Goal: Task Accomplishment & Management: Manage account settings

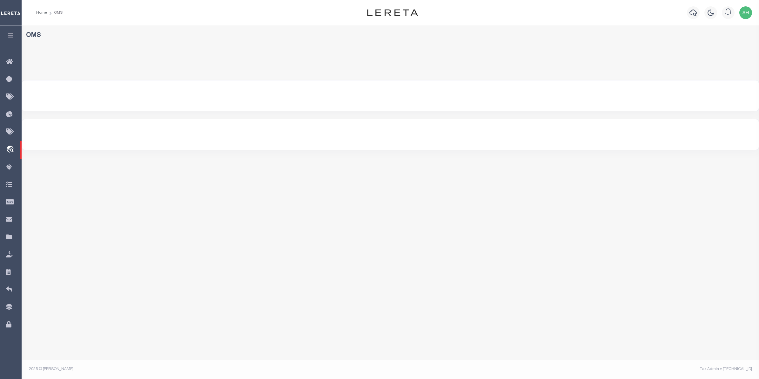
select select "200"
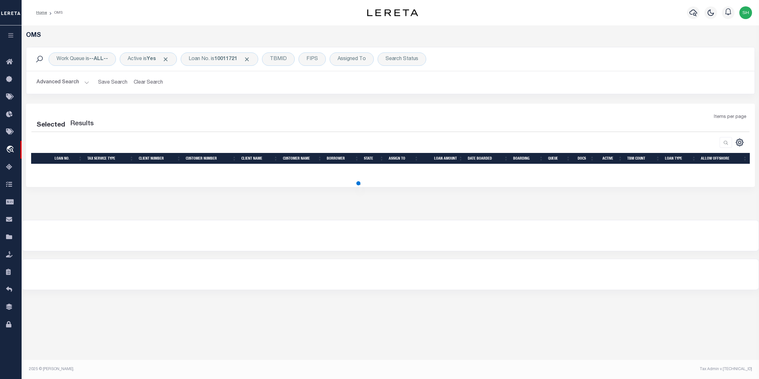
select select "200"
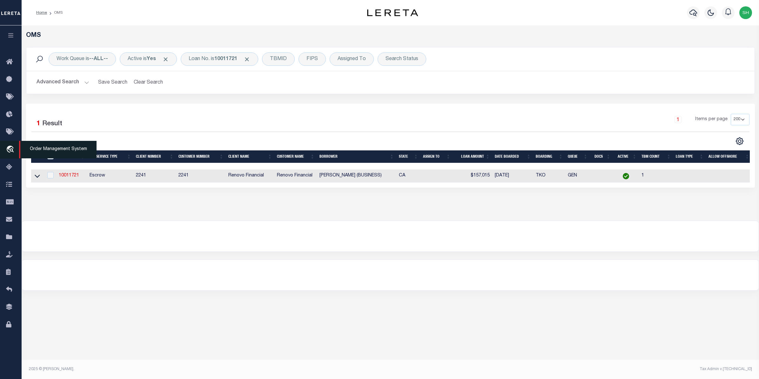
click at [8, 148] on icon "travel_explore" at bounding box center [11, 150] width 10 height 8
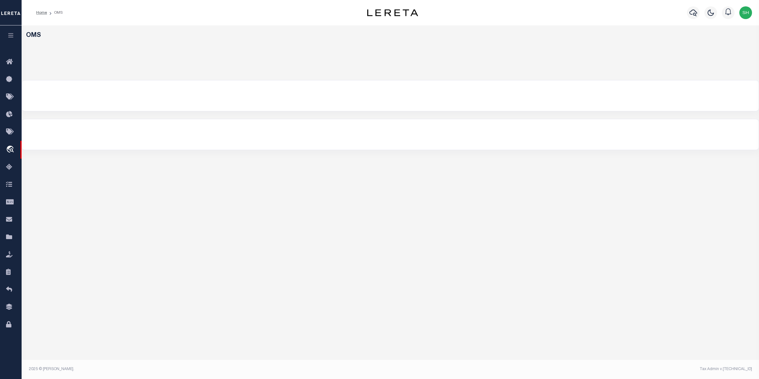
select select "200"
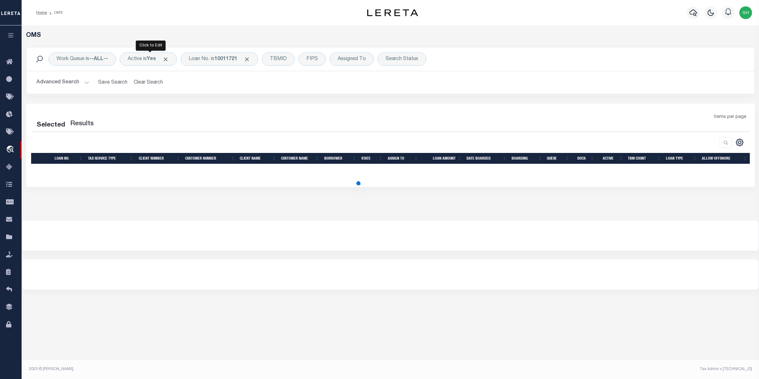
select select "200"
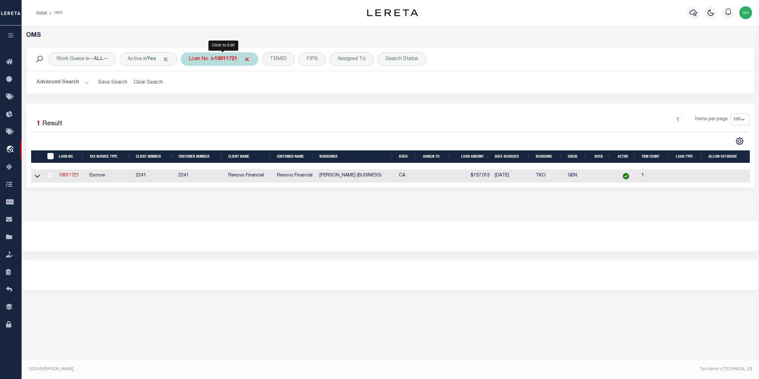
click at [200, 64] on div "Loan No. is 10011721" at bounding box center [220, 58] width 78 height 13
type input "114241"
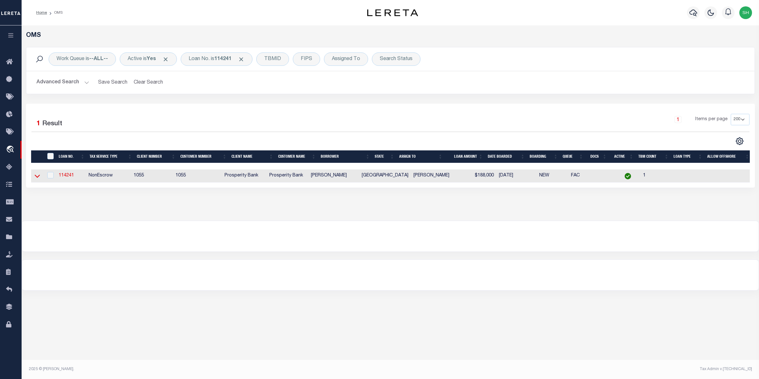
click at [38, 176] on icon at bounding box center [37, 176] width 5 height 7
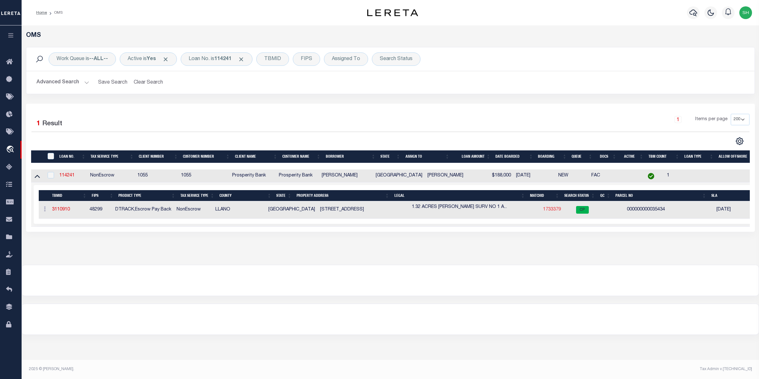
click at [544, 210] on link "1733379" at bounding box center [552, 209] width 18 height 4
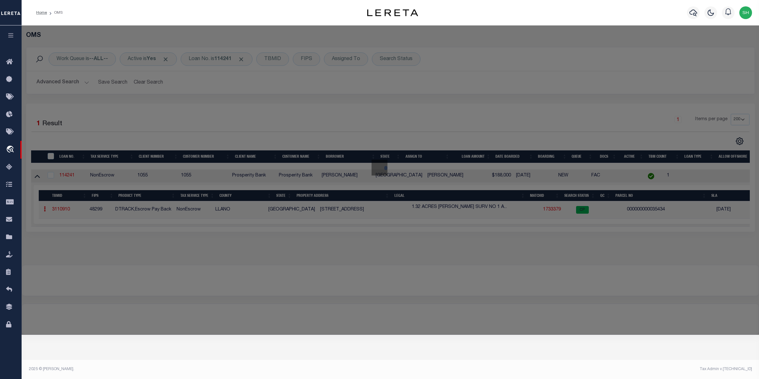
checkbox input "false"
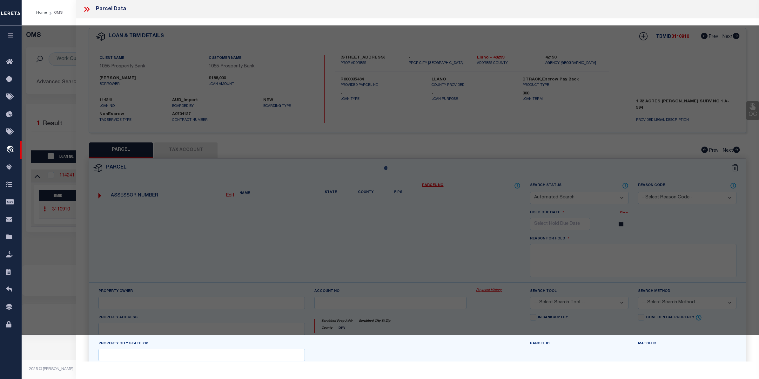
select select "CP"
type input "[PERSON_NAME] & [PERSON_NAME]"
select select
type input "[STREET_ADDRESS]"
checkbox input "false"
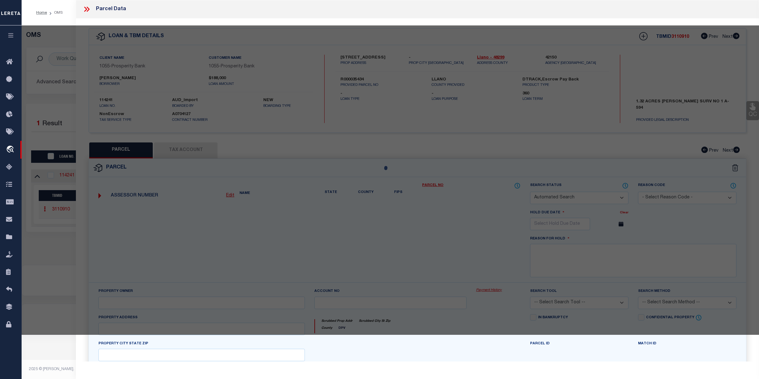
type input "KINGSLAND TX 78639"
type textarea "[PERSON_NAME] ABST #594 1.220 AC"
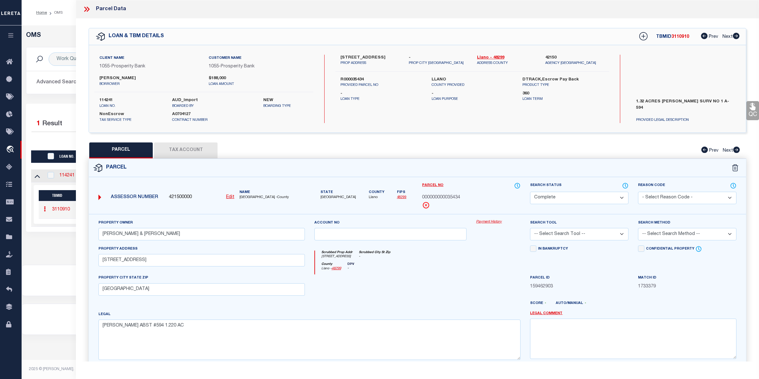
click at [496, 220] on link "Payment History" at bounding box center [498, 221] width 44 height 5
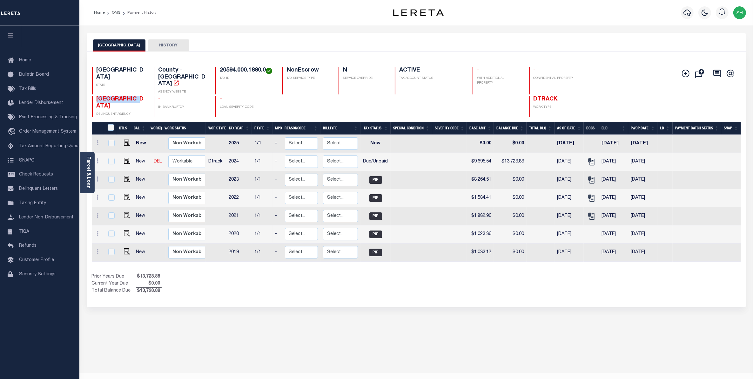
drag, startPoint x: 142, startPoint y: 90, endPoint x: 95, endPoint y: 93, distance: 46.5
click at [95, 96] on div "LLANO COUNTY DELINQUENT AGENCY" at bounding box center [119, 106] width 54 height 21
copy span "LLANO COUNTY"
click at [87, 163] on link "Parcel & Loan" at bounding box center [88, 172] width 4 height 32
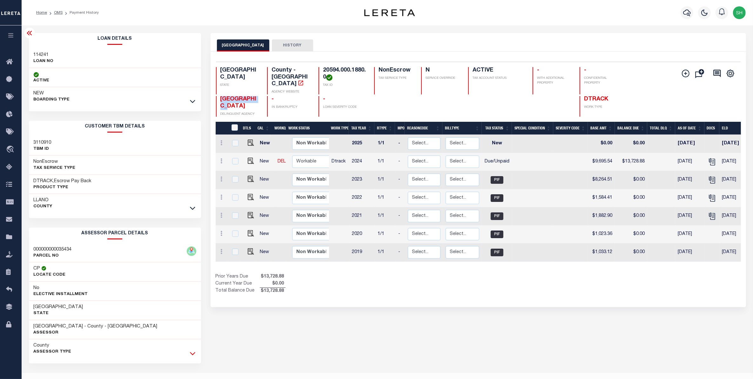
click at [193, 353] on icon at bounding box center [192, 353] width 5 height 7
click at [250, 158] on img "" at bounding box center [251, 161] width 6 height 6
checkbox input "true"
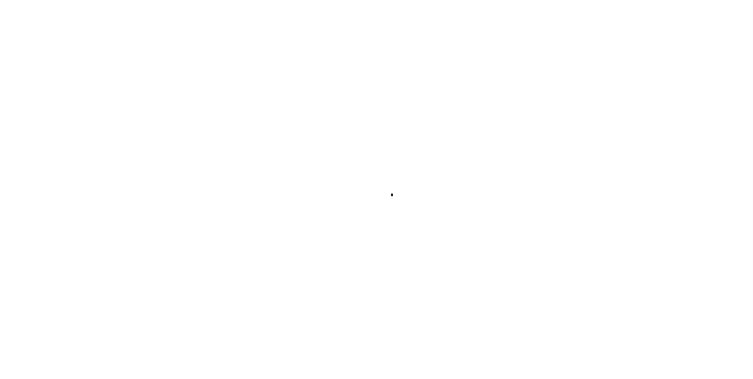
checkbox input "false"
type input "07/31/2025"
type input "07/12/2025"
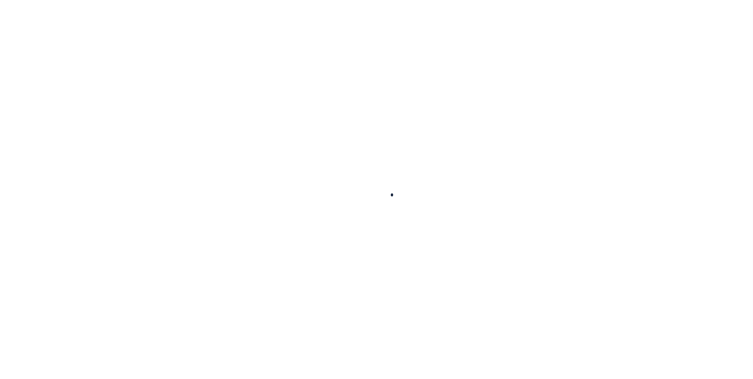
select select "DUE"
type input "$9,695.54"
type input "$4,033.34"
type input "$13,728.88"
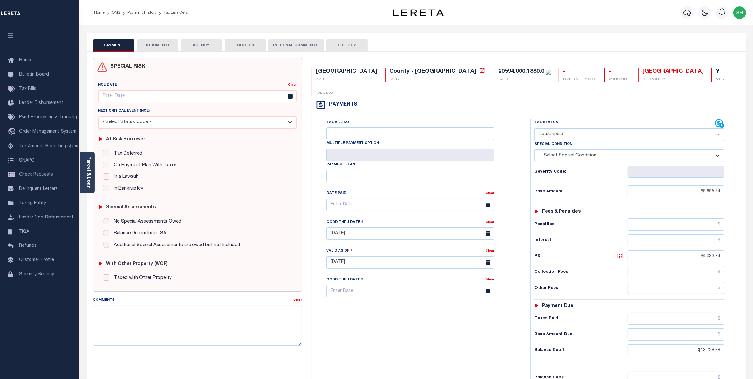
click at [166, 46] on button "DOCUMENTS" at bounding box center [157, 45] width 41 height 12
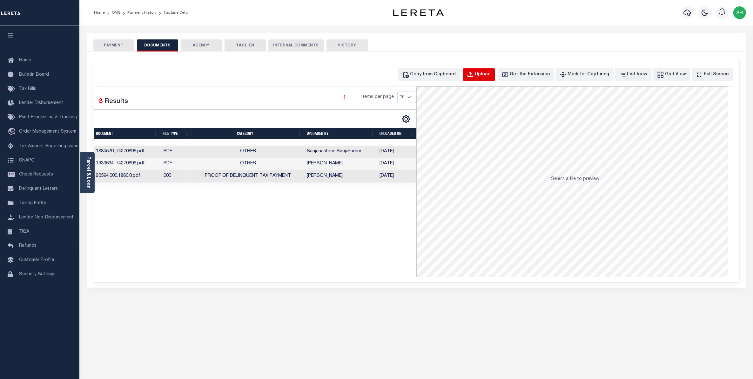
click at [491, 77] on div "Upload" at bounding box center [483, 74] width 16 height 7
select select "POP"
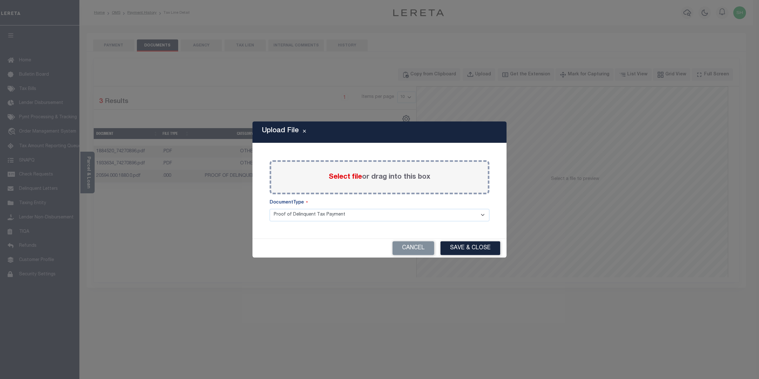
click at [348, 173] on span "Select file" at bounding box center [345, 176] width 33 height 7
click at [0, 0] on input "Select file or drag into this box" at bounding box center [0, 0] width 0 height 0
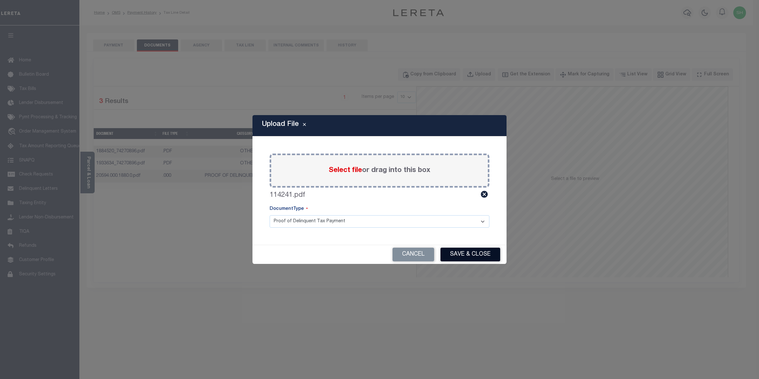
click at [474, 253] on button "Save & Close" at bounding box center [471, 254] width 60 height 14
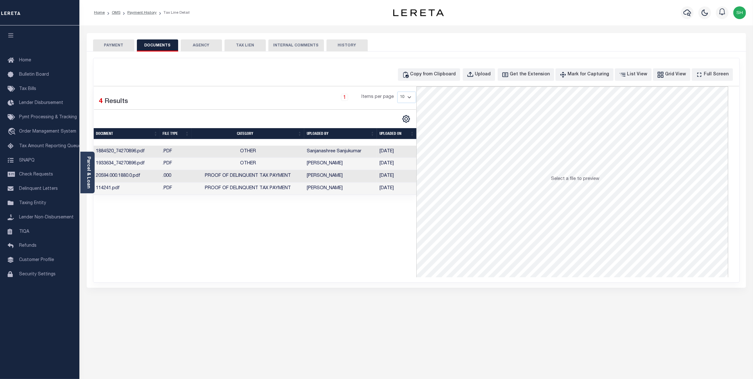
click at [104, 45] on button "PAYMENT" at bounding box center [113, 45] width 41 height 12
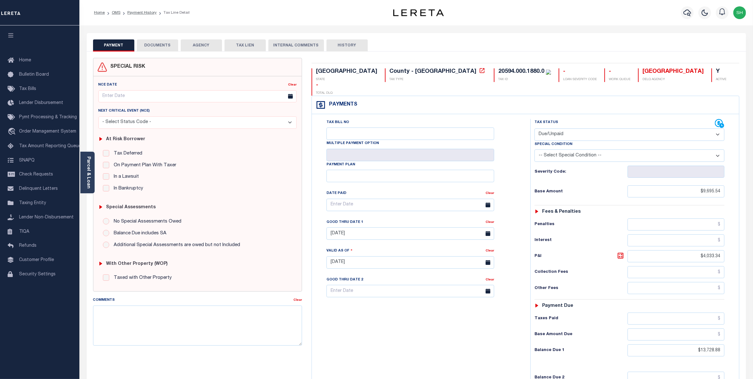
click at [719, 128] on select "- Select Status Code - Open Due/Unpaid Paid Incomplete No Tax Due Internal Refu…" at bounding box center [630, 134] width 190 height 12
select select "PYD"
click at [535, 128] on select "- Select Status Code - Open Due/Unpaid Paid Incomplete No Tax Due Internal Refu…" at bounding box center [630, 134] width 190 height 12
type input "10/08/2025"
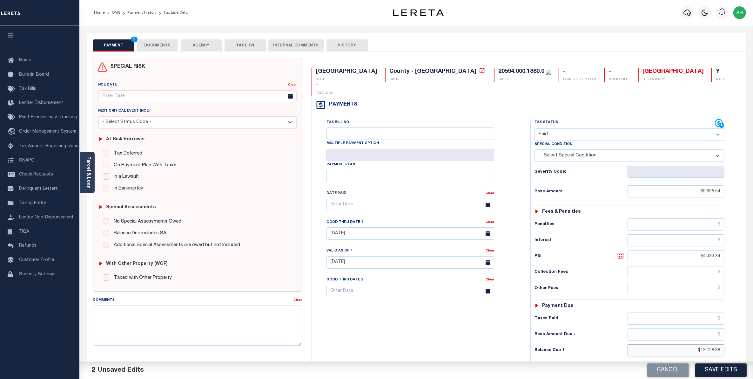
drag, startPoint x: 679, startPoint y: 342, endPoint x: 760, endPoint y: 327, distance: 83.1
click at [753, 327] on html "Home OMS Payment History Tax Line Detail" at bounding box center [376, 240] width 753 height 480
type input "$0.00"
click at [736, 367] on button "Save Edits" at bounding box center [720, 370] width 51 height 14
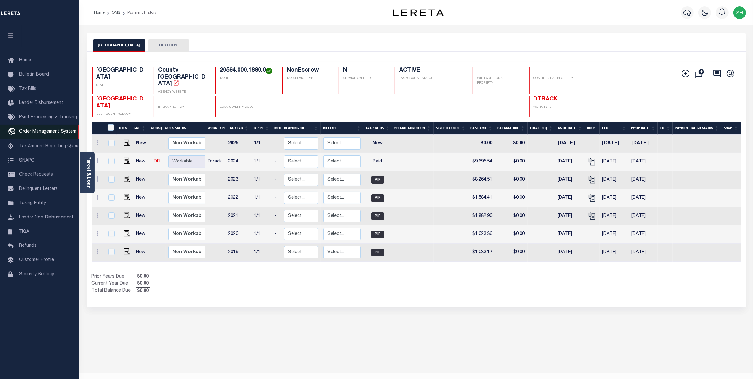
click at [37, 132] on span "Order Management System" at bounding box center [47, 131] width 57 height 4
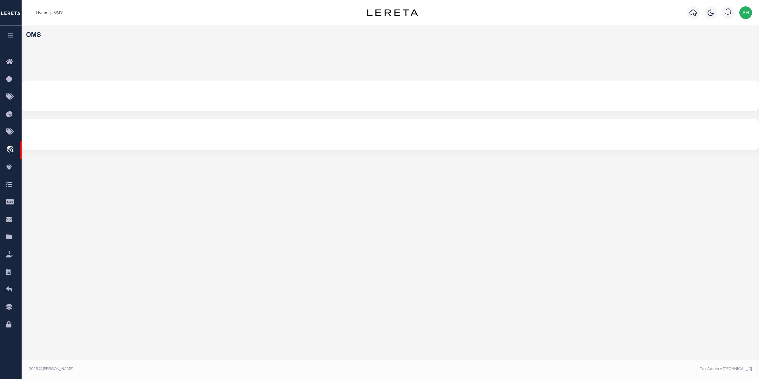
select select "200"
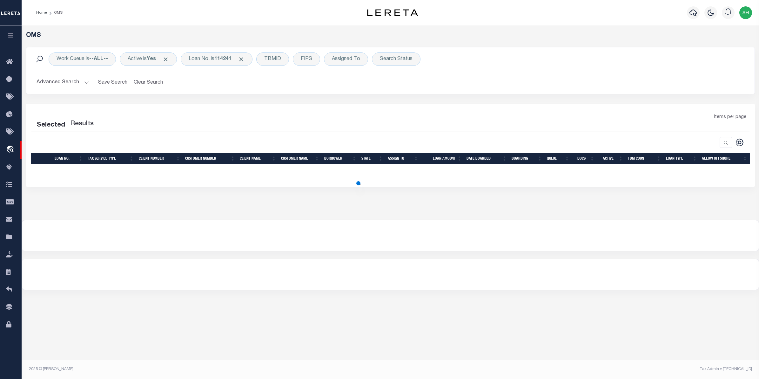
select select "200"
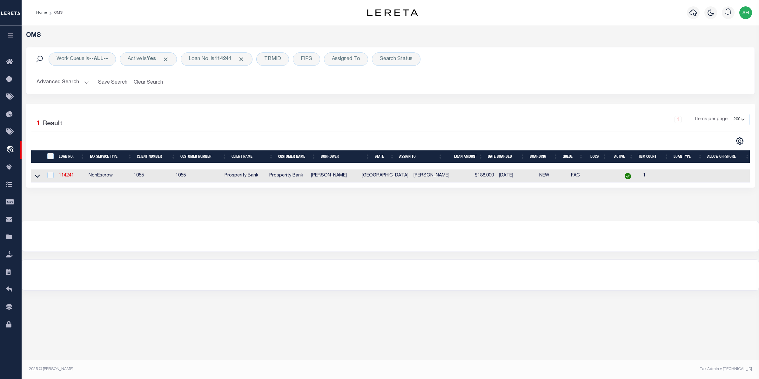
click at [34, 177] on link at bounding box center [37, 175] width 7 height 4
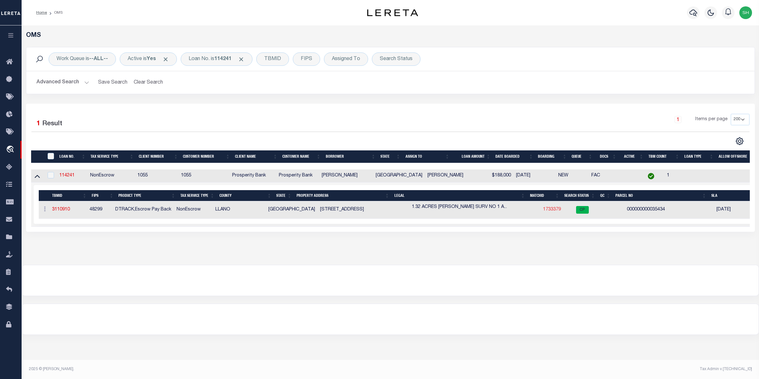
click at [544, 211] on link "1733379" at bounding box center [552, 209] width 18 height 4
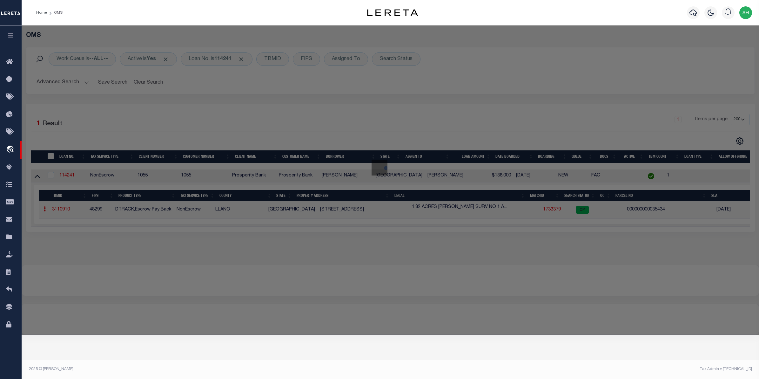
checkbox input "false"
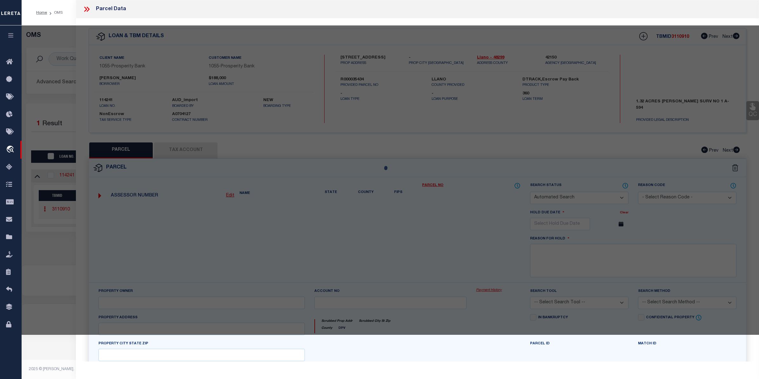
select select "CP"
type input "MORRIS JAN O & LYNN M MORRIS"
select select
type input "304 CRESTWOOD DR"
checkbox input "false"
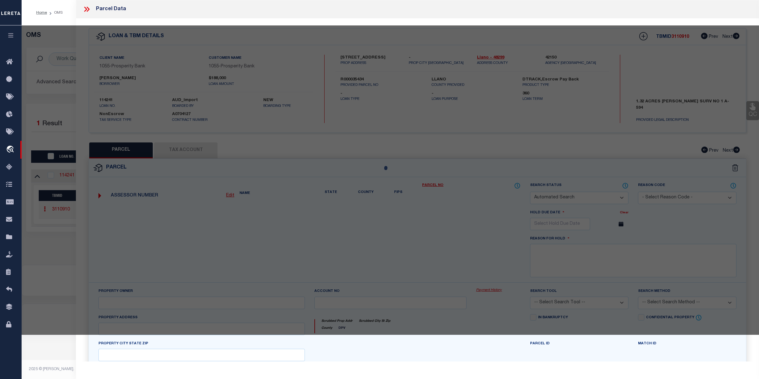
type input "KINGSLAND TX 78639"
type textarea "J G PFEUFFER ABST #594 1.220 AC"
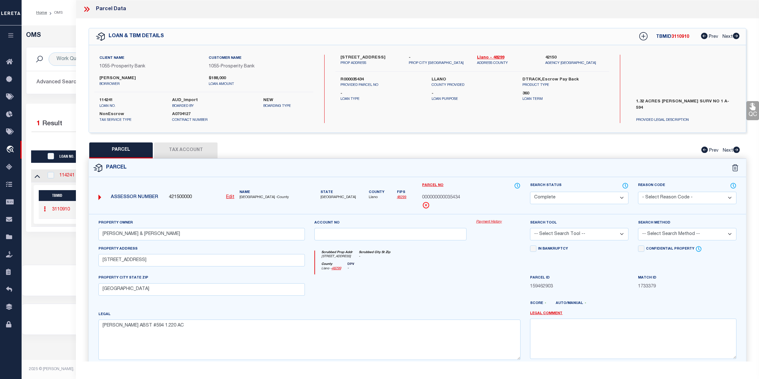
click at [478, 221] on link "Payment History" at bounding box center [498, 221] width 44 height 5
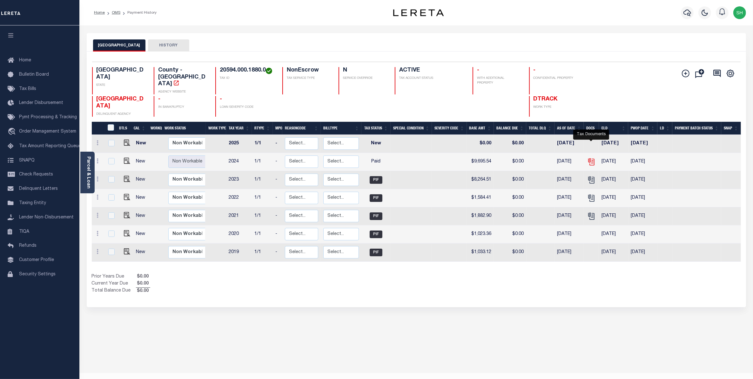
click at [591, 158] on icon "" at bounding box center [590, 160] width 5 height 5
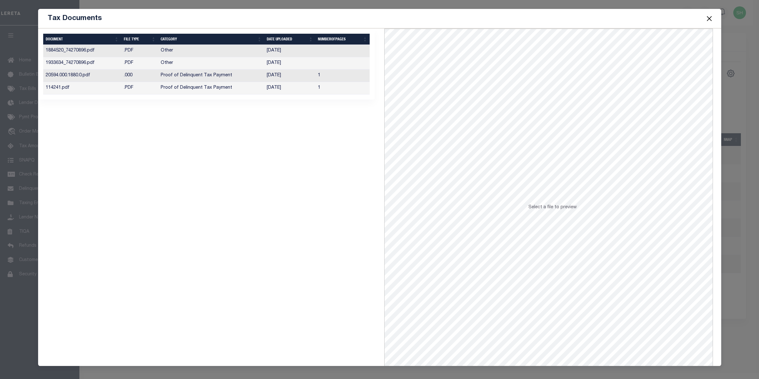
click at [192, 90] on td "Proof of Delinquent Tax Payment" at bounding box center [211, 88] width 106 height 12
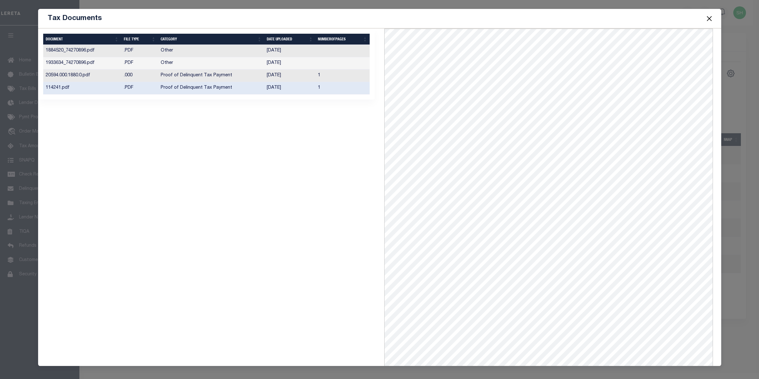
click at [707, 17] on button "Close" at bounding box center [709, 18] width 8 height 8
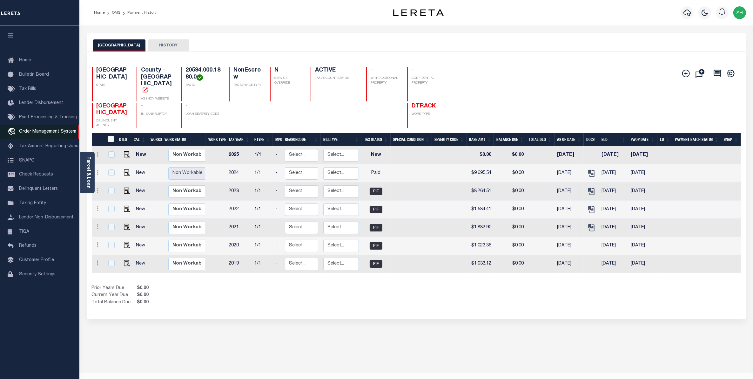
click at [23, 131] on span "Order Management System" at bounding box center [47, 131] width 57 height 4
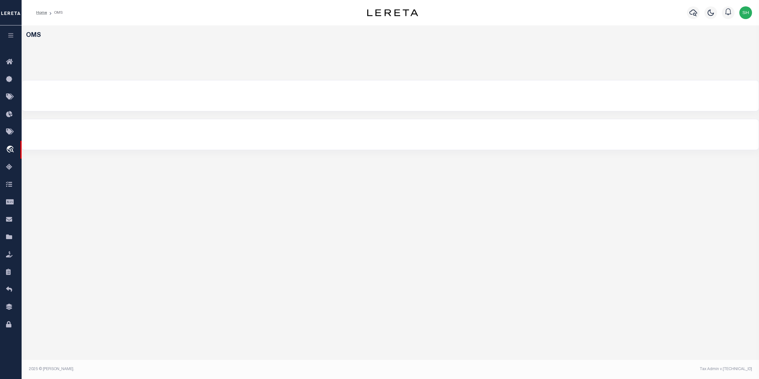
select select "200"
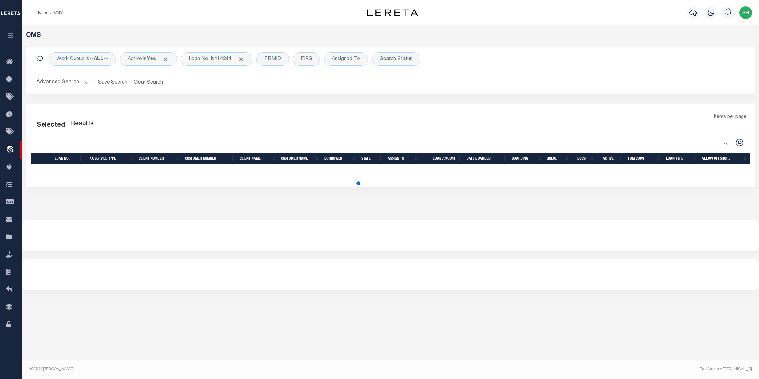
select select "200"
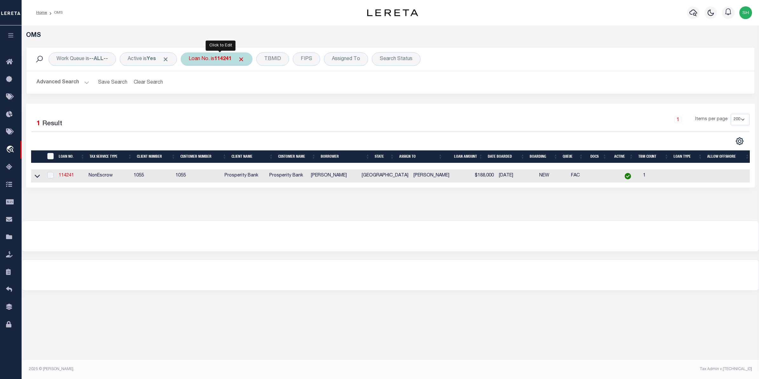
click at [218, 63] on div "Loan No. is 114241" at bounding box center [217, 58] width 72 height 13
type input "11604046"
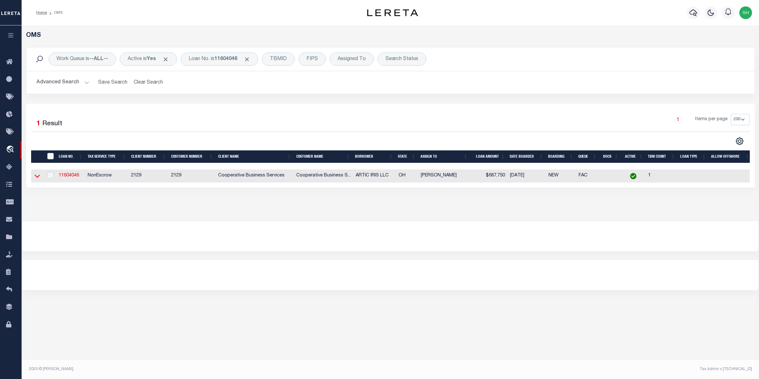
click at [38, 174] on icon at bounding box center [37, 176] width 5 height 7
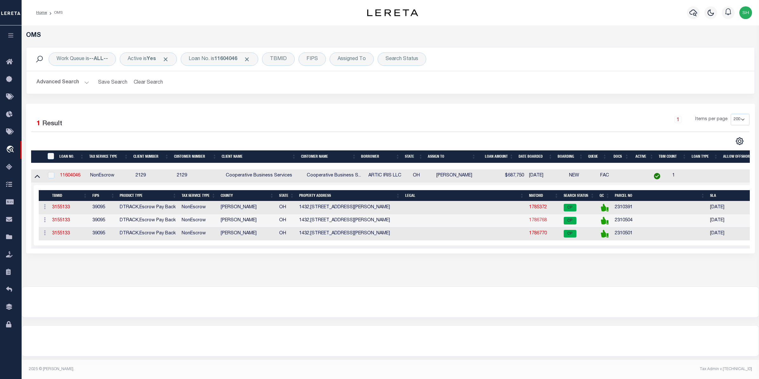
click at [540, 222] on link "1786768" at bounding box center [538, 220] width 18 height 4
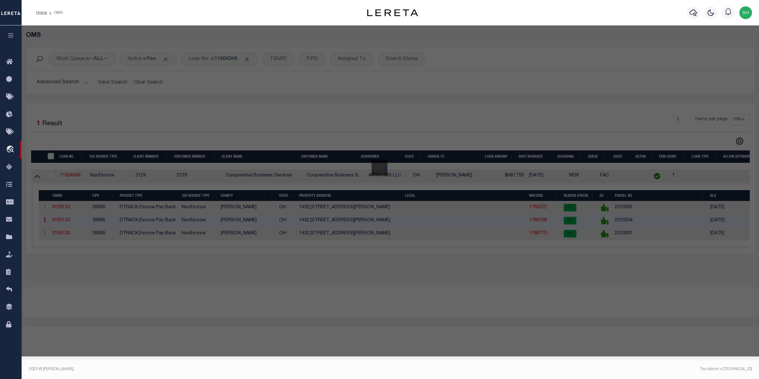
checkbox input "false"
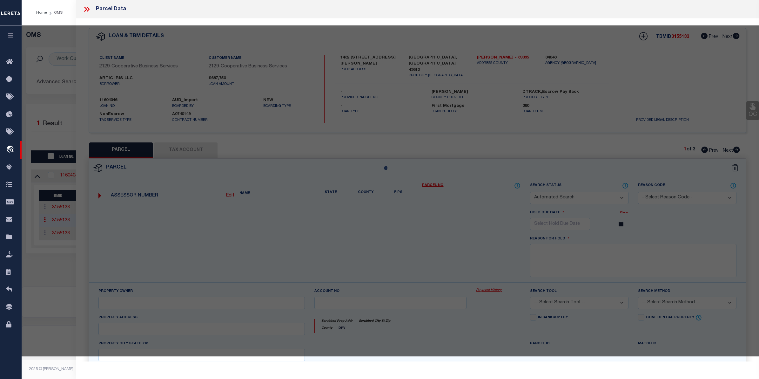
select select "CP"
type input "ARCTIC IRIS LLC"
select select
type input "1432 BROOKE PARK DR"
checkbox input "false"
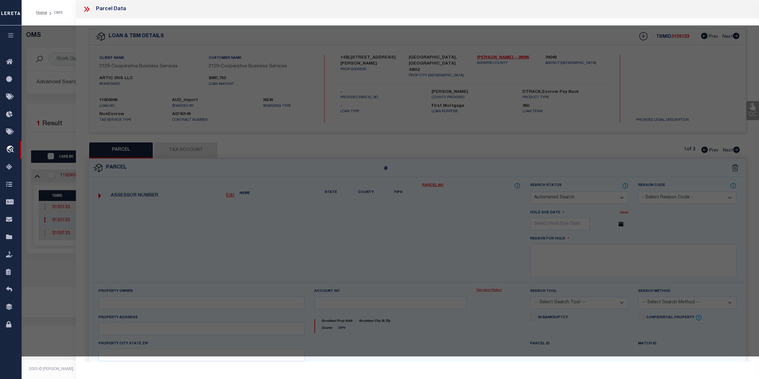
type input "TOLEDO OH 43612"
type textarea "[PERSON_NAME] PLAT 2 LOT 27"
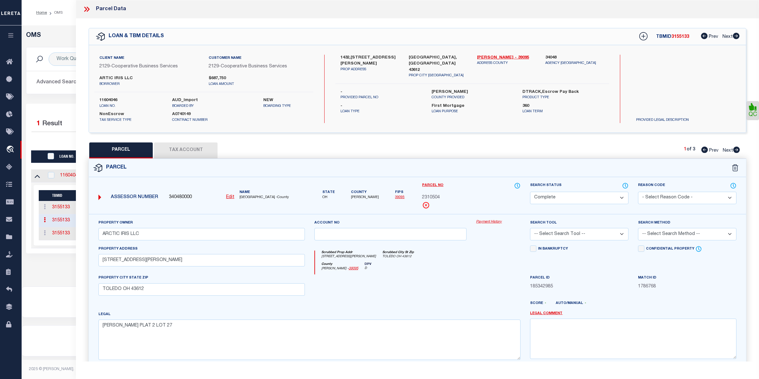
click at [485, 222] on link "Payment History" at bounding box center [498, 221] width 44 height 5
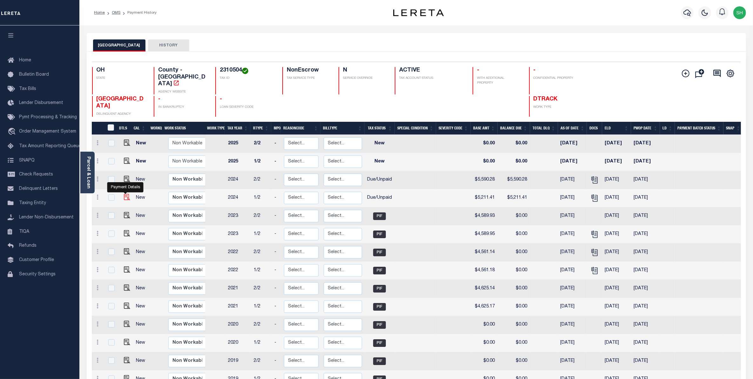
click at [125, 194] on img "" at bounding box center [127, 197] width 6 height 6
checkbox input "true"
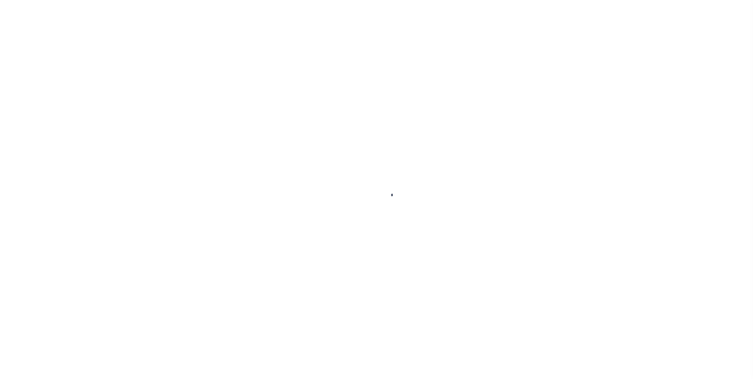
select select "DUE"
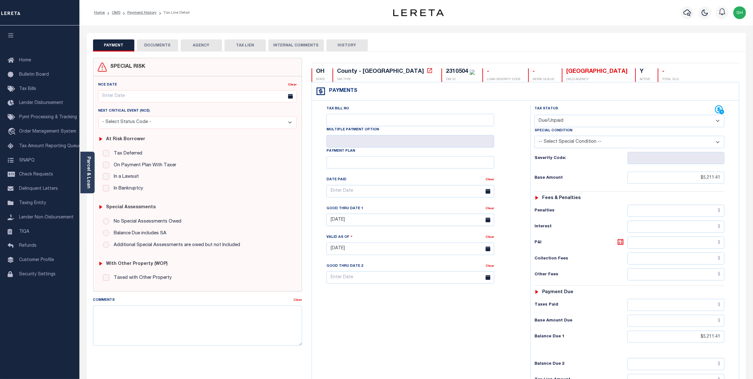
click at [156, 47] on button "DOCUMENTS" at bounding box center [157, 45] width 41 height 12
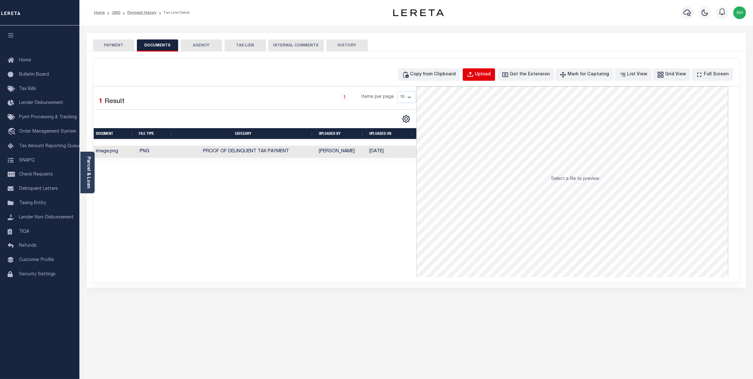
click at [488, 72] on div "Upload" at bounding box center [483, 74] width 16 height 7
select select "POP"
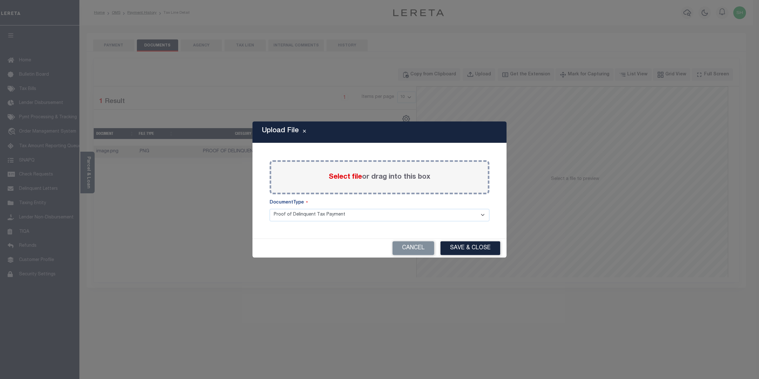
click at [355, 178] on span "Select file" at bounding box center [345, 176] width 33 height 7
click at [0, 0] on input "Select file or drag into this box" at bounding box center [0, 0] width 0 height 0
click at [338, 179] on span "Select file" at bounding box center [345, 176] width 33 height 7
click at [0, 0] on input "Select file or drag into this box" at bounding box center [0, 0] width 0 height 0
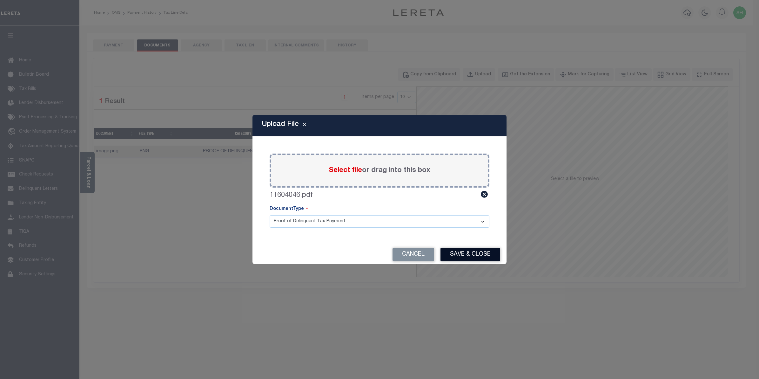
click at [470, 256] on button "Save & Close" at bounding box center [471, 254] width 60 height 14
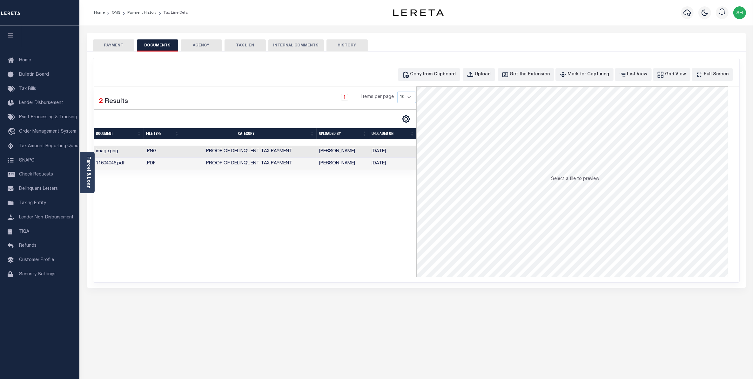
click at [119, 47] on button "PAYMENT" at bounding box center [113, 45] width 41 height 12
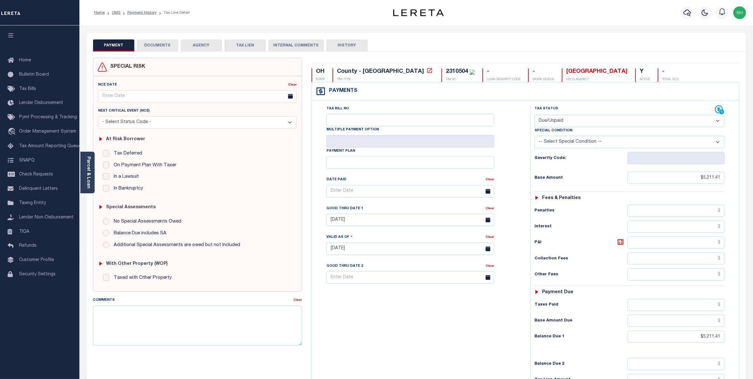
click at [720, 124] on select "- Select Status Code - Open Due/Unpaid Paid Incomplete No Tax Due Internal Refu…" at bounding box center [630, 121] width 190 height 12
select select "PYD"
click at [535, 115] on select "- Select Status Code - Open Due/Unpaid Paid Incomplete No Tax Due Internal Refu…" at bounding box center [630, 121] width 190 height 12
type input "[DATE]"
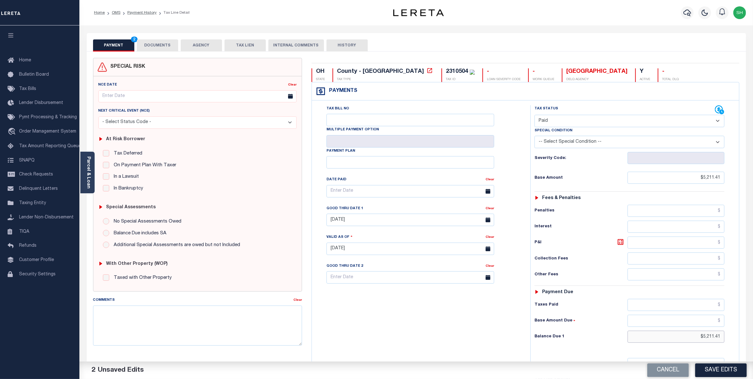
drag, startPoint x: 692, startPoint y: 339, endPoint x: 760, endPoint y: 319, distance: 71.3
click at [753, 319] on html "Home OMS Payment History Tax Line Detail" at bounding box center [376, 232] width 753 height 465
type input "$0.00"
click at [703, 368] on button "Save Edits" at bounding box center [720, 370] width 51 height 14
checkbox input "false"
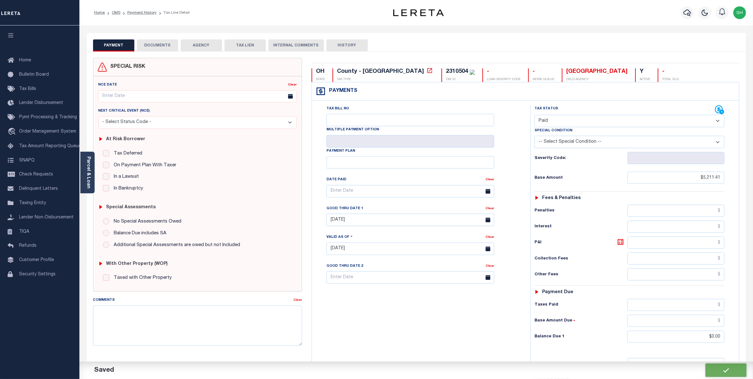
checkbox input "false"
type input "$5,211.41"
type input "$0"
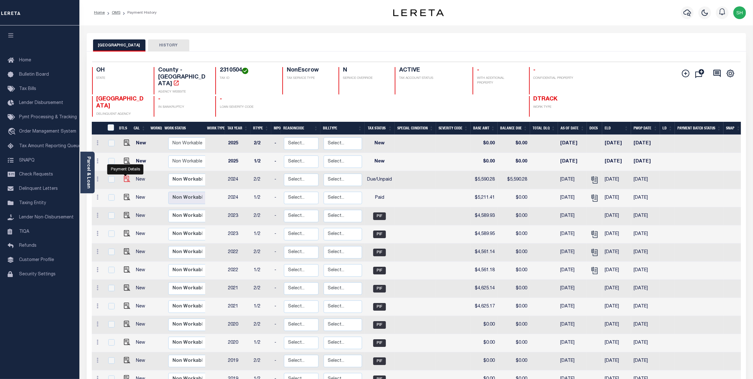
click at [126, 176] on img "" at bounding box center [127, 179] width 6 height 6
checkbox input "true"
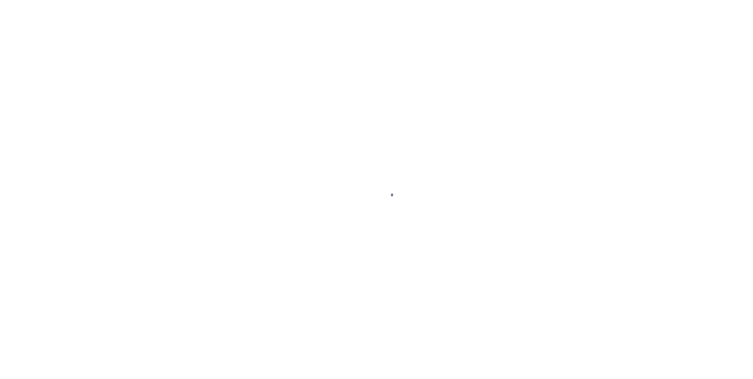
select select "DUE"
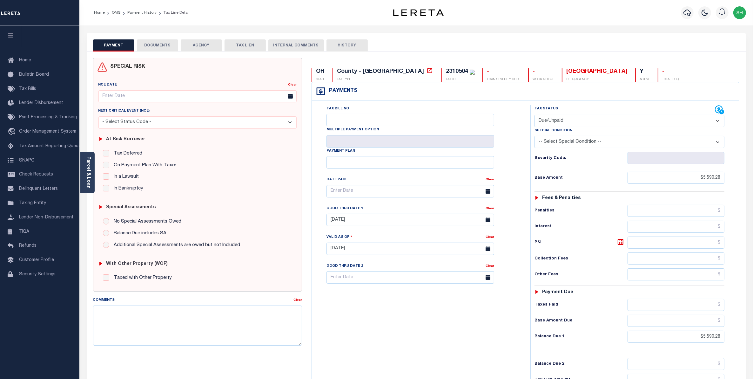
click at [174, 46] on button "DOCUMENTS" at bounding box center [157, 45] width 41 height 12
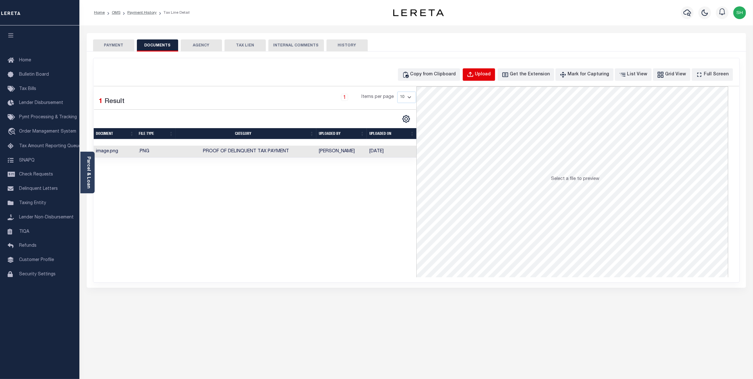
click at [491, 76] on div "Upload" at bounding box center [483, 74] width 16 height 7
select select "POP"
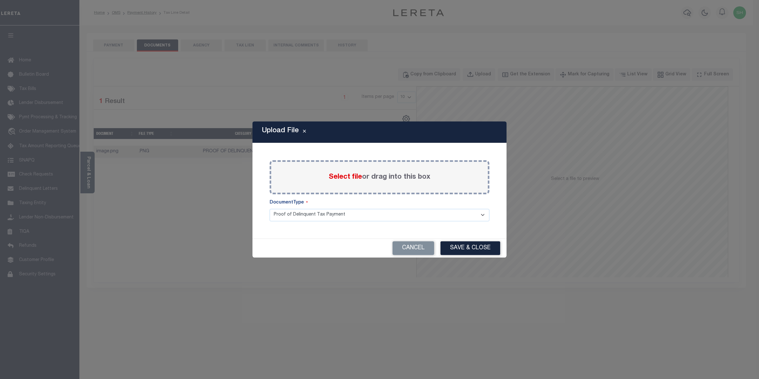
click at [337, 174] on span "Select file" at bounding box center [345, 176] width 33 height 7
click at [0, 0] on input "Select file or drag into this box" at bounding box center [0, 0] width 0 height 0
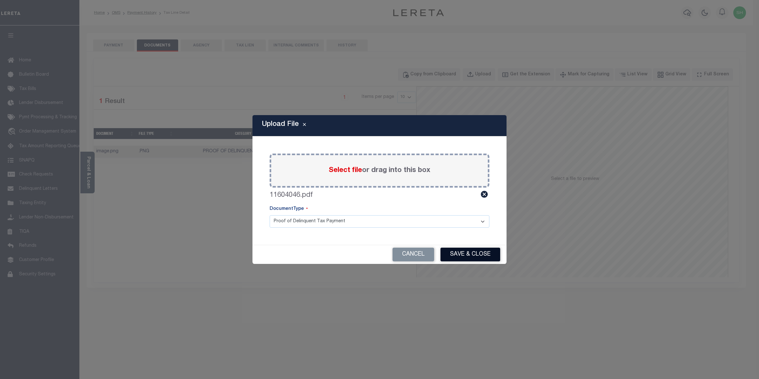
click at [461, 252] on button "Save & Close" at bounding box center [471, 254] width 60 height 14
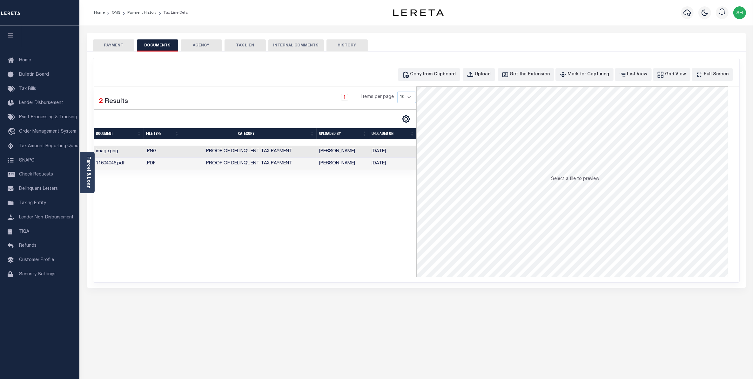
click at [115, 42] on button "PAYMENT" at bounding box center [113, 45] width 41 height 12
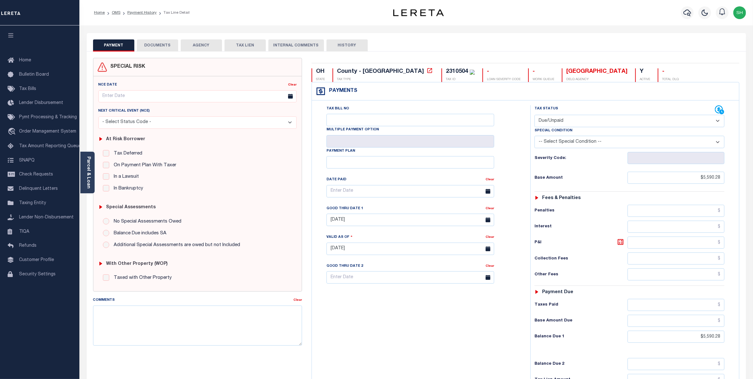
click at [718, 123] on select "- Select Status Code - Open Due/Unpaid Paid Incomplete No Tax Due Internal Refu…" at bounding box center [630, 121] width 190 height 12
select select "PYD"
click at [535, 115] on select "- Select Status Code - Open Due/Unpaid Paid Incomplete No Tax Due Internal Refu…" at bounding box center [630, 121] width 190 height 12
type input "10/08/2025"
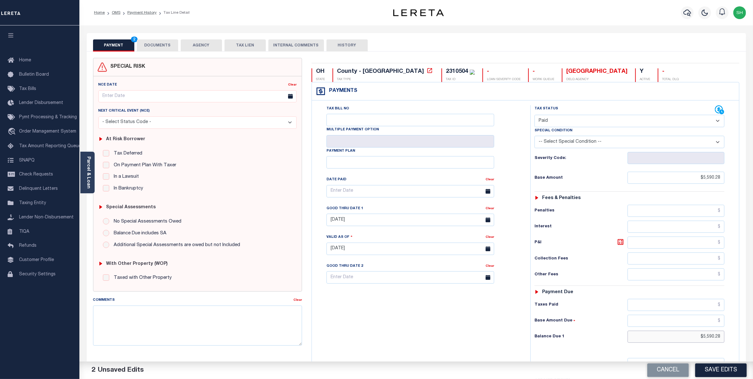
drag, startPoint x: 683, startPoint y: 337, endPoint x: 759, endPoint y: 318, distance: 77.8
click at [753, 329] on html "Home OMS Payment History Tax Line Detail" at bounding box center [376, 232] width 753 height 465
type input "$0.00"
click at [716, 373] on button "Save Edits" at bounding box center [720, 370] width 51 height 14
checkbox input "false"
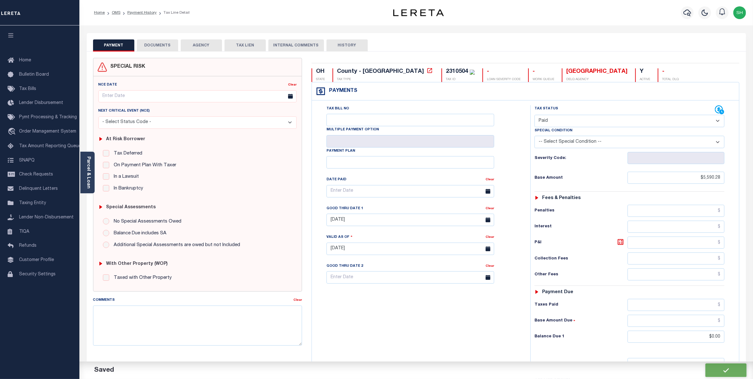
checkbox input "false"
type input "$5,590.28"
type input "$0"
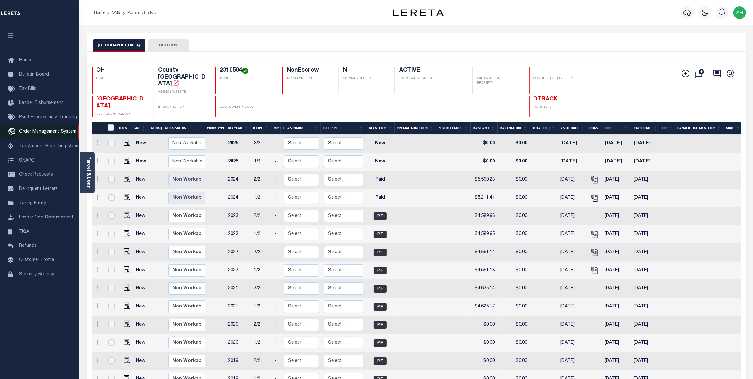
click at [48, 134] on span "Order Management System" at bounding box center [47, 131] width 57 height 4
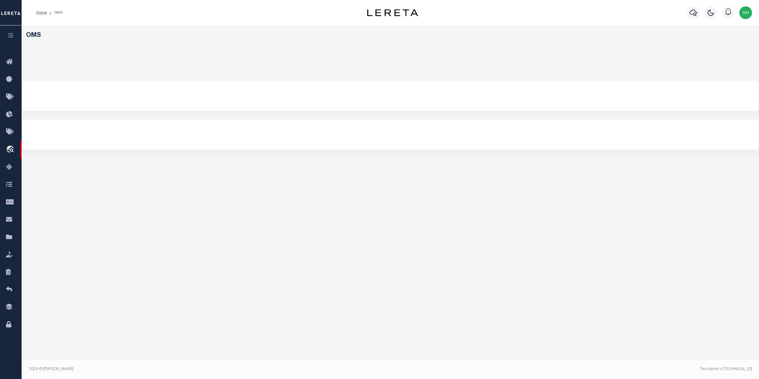
select select "200"
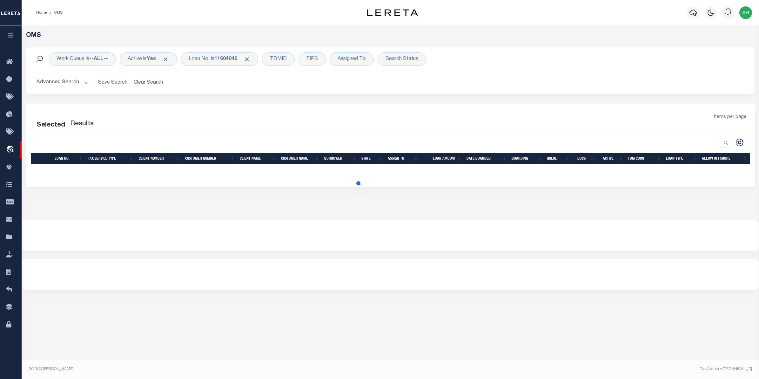
select select "200"
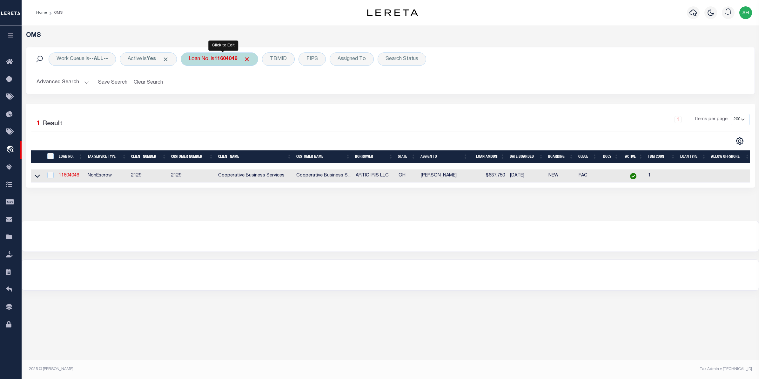
click at [226, 58] on b "11604046" at bounding box center [225, 59] width 23 height 5
type input "10022872"
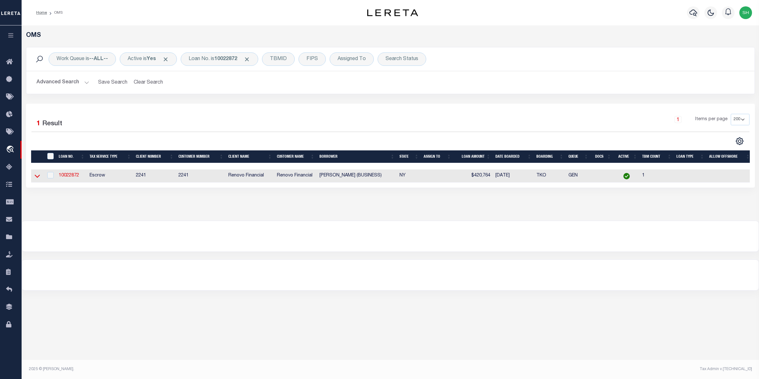
click at [37, 177] on icon at bounding box center [37, 176] width 5 height 7
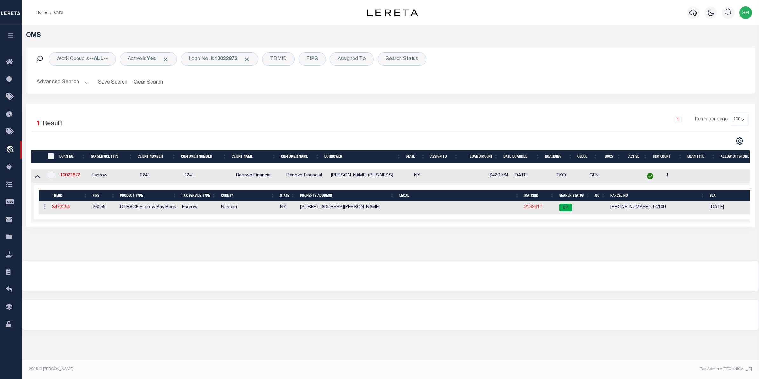
click at [531, 207] on link "2193917" at bounding box center [534, 207] width 18 height 4
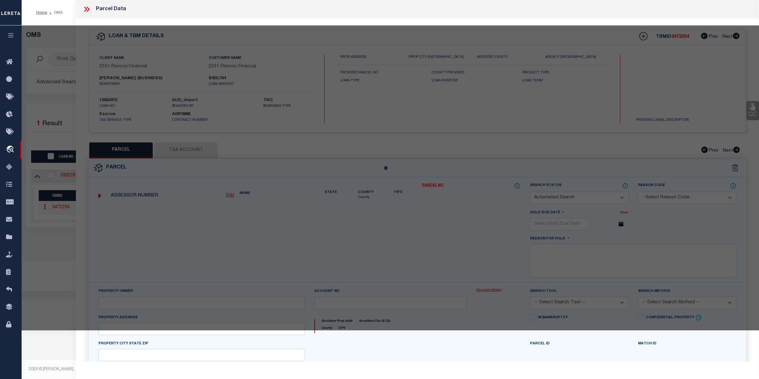
checkbox input "false"
select select "CP"
type input "FRANCIS,MARIE"
select select "ATL"
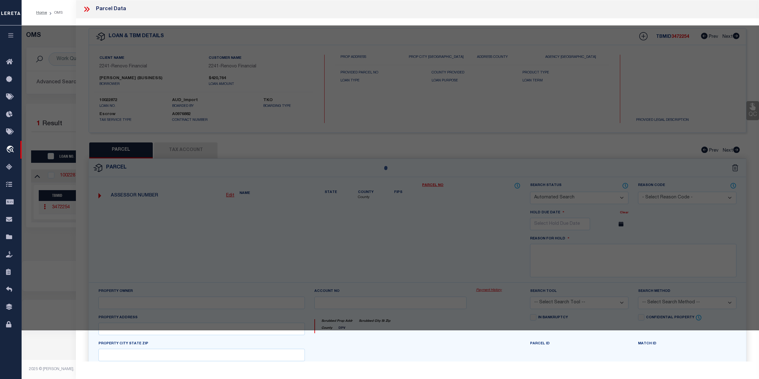
select select "ADD"
type input "214 GIBSON BLVD"
checkbox input "false"
type input "VALLEY STREAM, NY 11581"
type textarea "TOWN #1 SCH DIST 014"
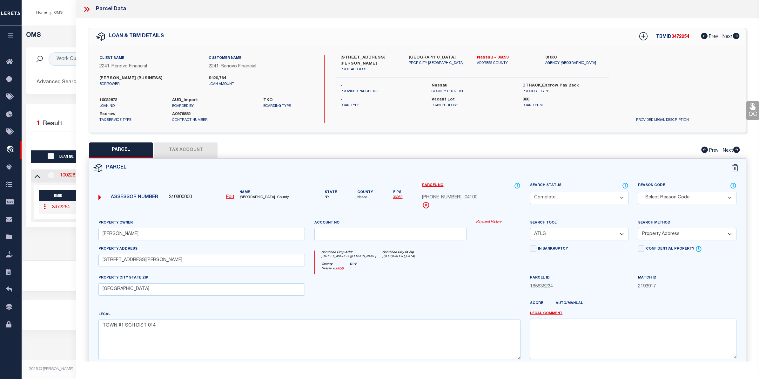
click at [494, 220] on link "Payment History" at bounding box center [498, 221] width 44 height 5
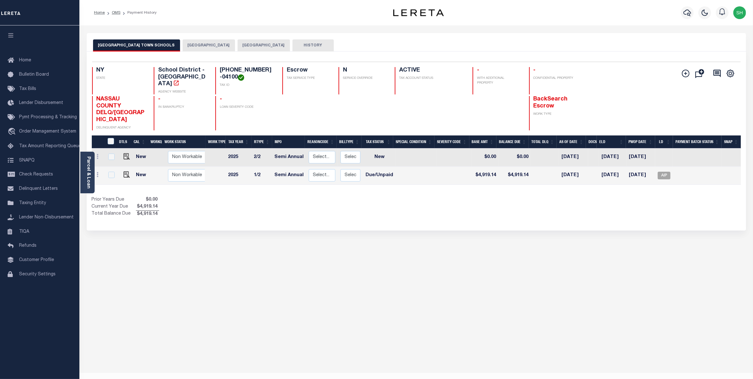
click at [200, 45] on button "VALLEY STREAM VILLAGE" at bounding box center [209, 45] width 52 height 12
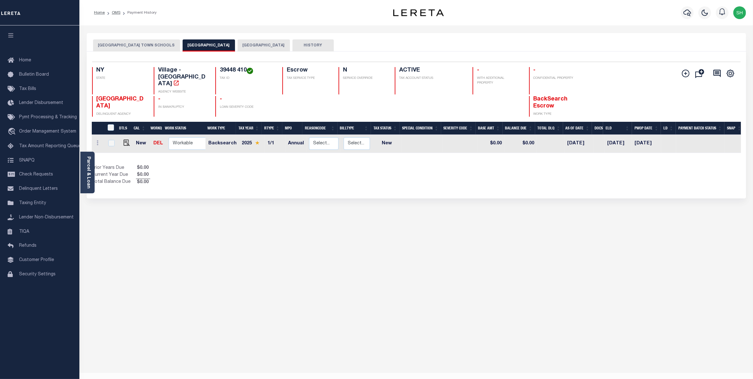
click at [238, 44] on button "HEMPSTEAD TOWN" at bounding box center [264, 45] width 52 height 12
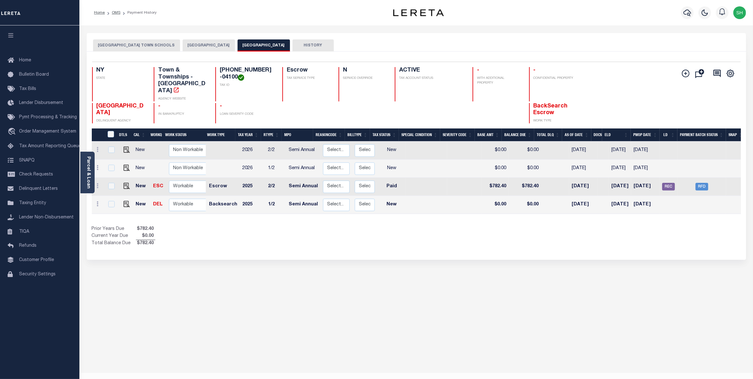
click at [113, 45] on button "HEMPSTEAD TOWN SCHOOLS" at bounding box center [136, 45] width 87 height 12
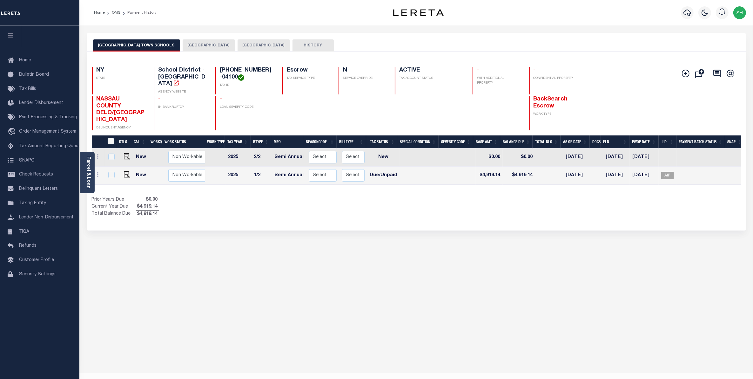
click at [196, 45] on button "VALLEY STREAM VILLAGE" at bounding box center [209, 45] width 52 height 12
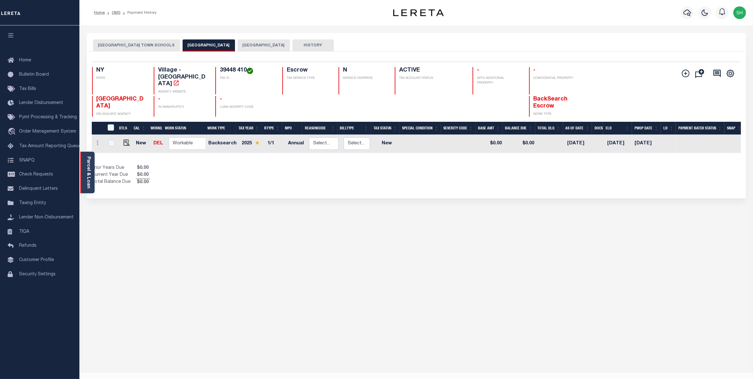
click at [89, 169] on link "Parcel & Loan" at bounding box center [88, 172] width 4 height 32
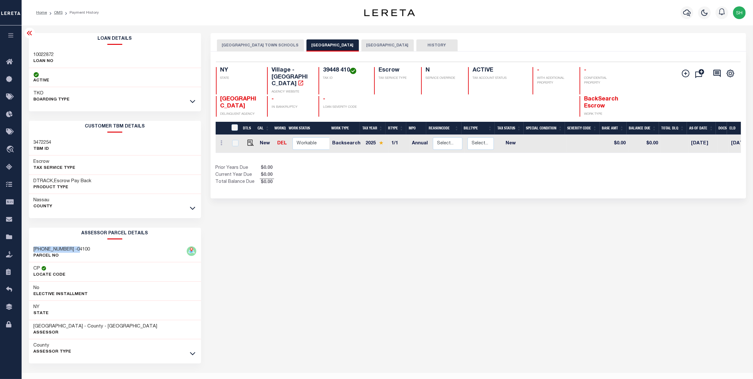
drag, startPoint x: 80, startPoint y: 248, endPoint x: 39, endPoint y: 246, distance: 41.4
click at [34, 244] on div "014-39-448 -04100 PARCEL NO" at bounding box center [115, 252] width 172 height 19
copy h3 "014-39-448 -04100"
click at [196, 353] on div at bounding box center [192, 353] width 7 height 7
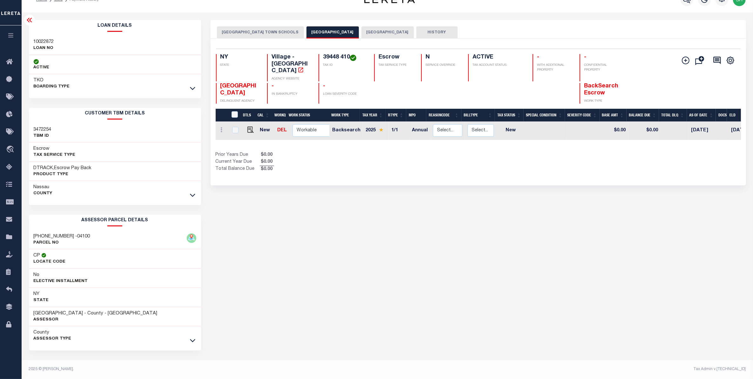
scroll to position [14, 0]
click at [192, 338] on link at bounding box center [192, 340] width 7 height 4
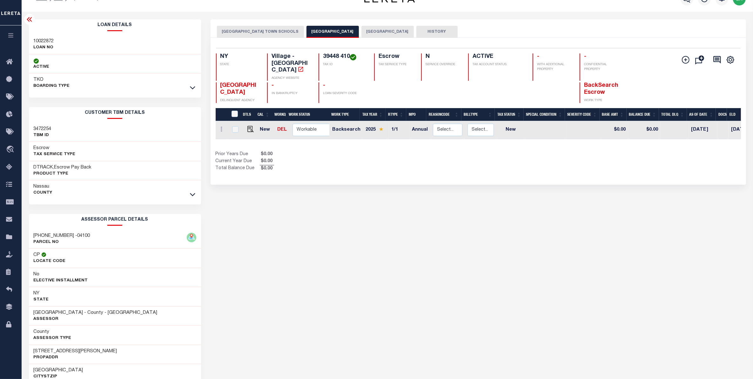
click at [242, 32] on button "HEMPSTEAD TOWN SCHOOLS" at bounding box center [260, 32] width 87 height 12
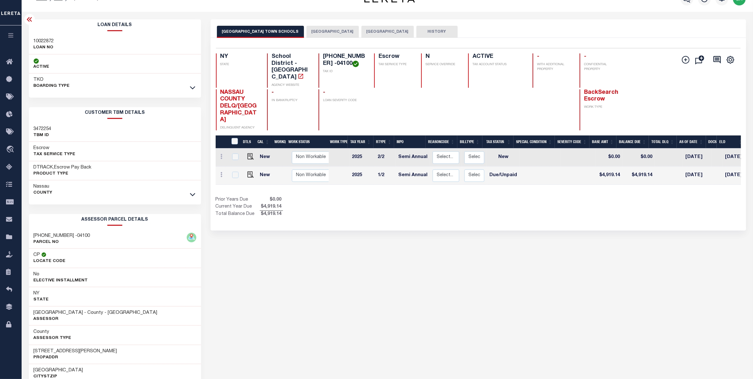
click at [11, 38] on icon "button" at bounding box center [10, 35] width 7 height 6
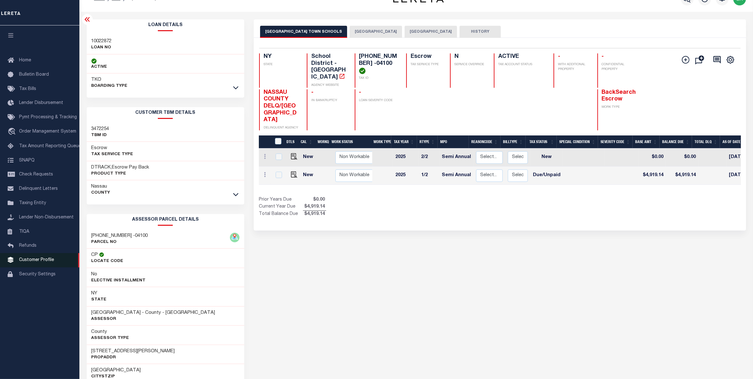
click at [37, 262] on span "Customer Profile" at bounding box center [36, 260] width 35 height 4
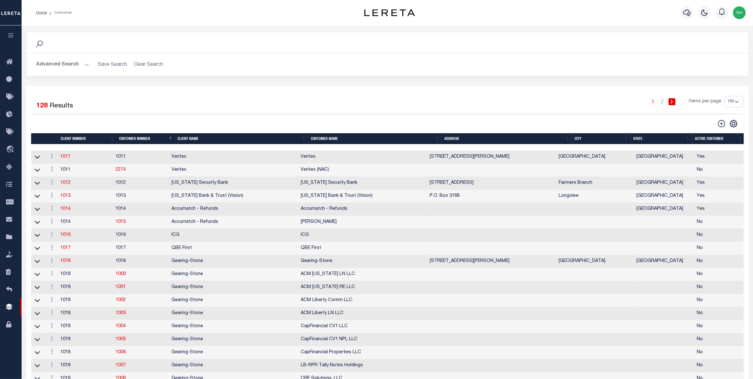
click at [66, 64] on button "Advanced Search" at bounding box center [63, 64] width 53 height 12
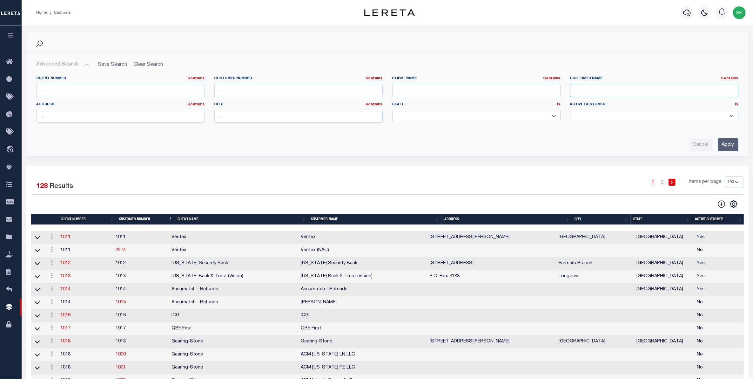
click at [604, 91] on input "text" at bounding box center [654, 90] width 168 height 13
type input "glacier bancorp"
click at [729, 148] on input "Apply" at bounding box center [728, 144] width 21 height 13
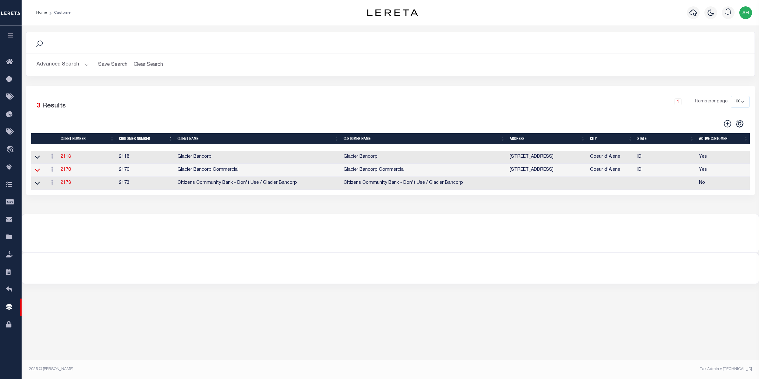
click at [36, 171] on icon at bounding box center [37, 169] width 5 height 7
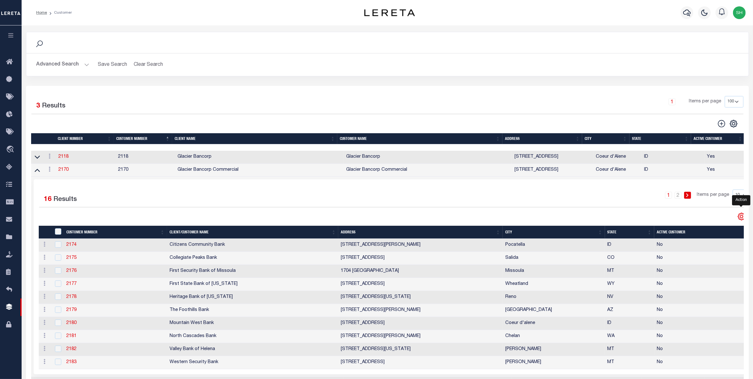
click at [742, 217] on icon "" at bounding box center [742, 216] width 8 height 8
click at [734, 123] on icon "" at bounding box center [733, 123] width 3 height 3
click at [398, 112] on div "1 Items per page 100 200 400" at bounding box center [478, 104] width 532 height 17
click at [66, 172] on link "2170" at bounding box center [63, 169] width 10 height 4
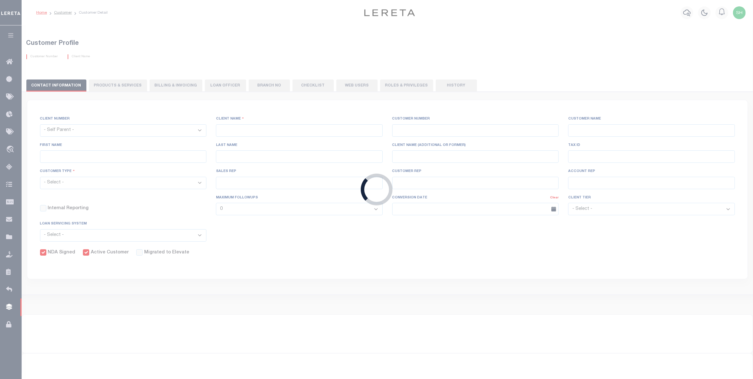
select select
type input "Glacier Bancorp Commercial"
type input "2170"
type input "Glacier Bancorp Commercial"
type input "Becky"
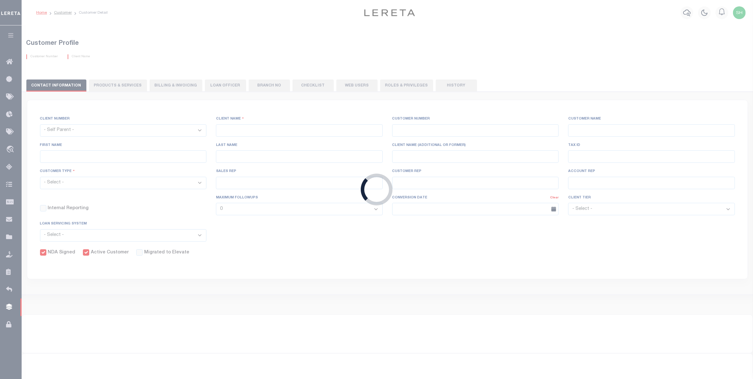
type input "Mathson"
select select "Commercial"
type input "Barbara Kendrick"
type input "Debbie Vecellio"
checkbox input "true"
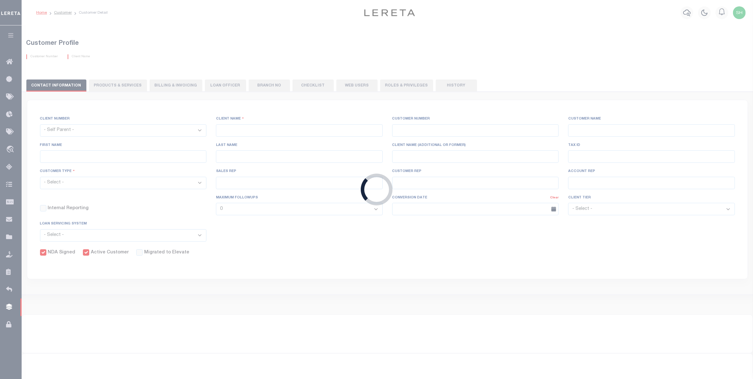
checkbox input "true"
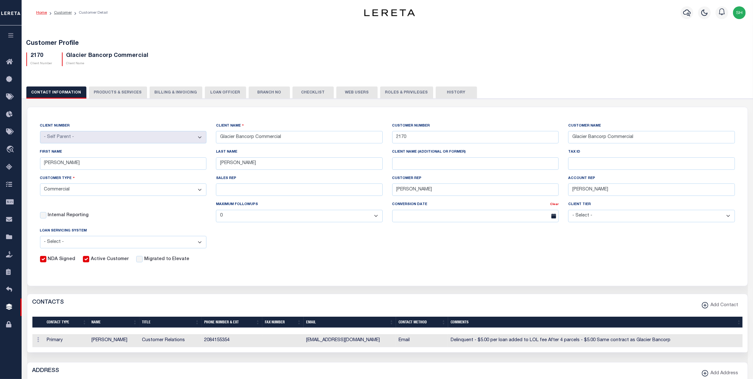
click at [341, 92] on button "Web Users" at bounding box center [356, 92] width 41 height 12
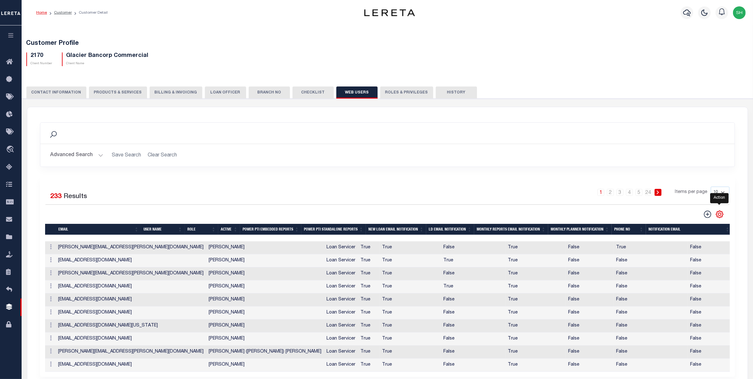
click at [719, 212] on icon "" at bounding box center [719, 214] width 7 height 7
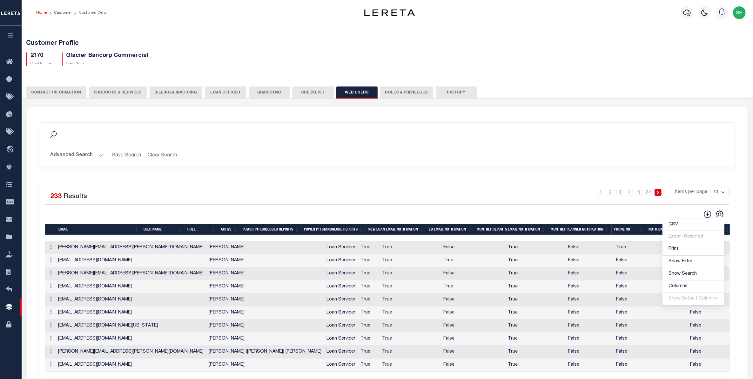
click at [340, 91] on button "Web Users" at bounding box center [356, 92] width 41 height 12
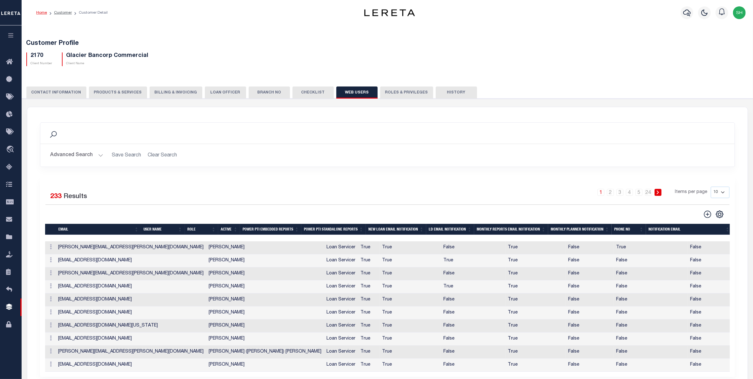
click at [76, 157] on button "Advanced Search" at bounding box center [77, 155] width 53 height 12
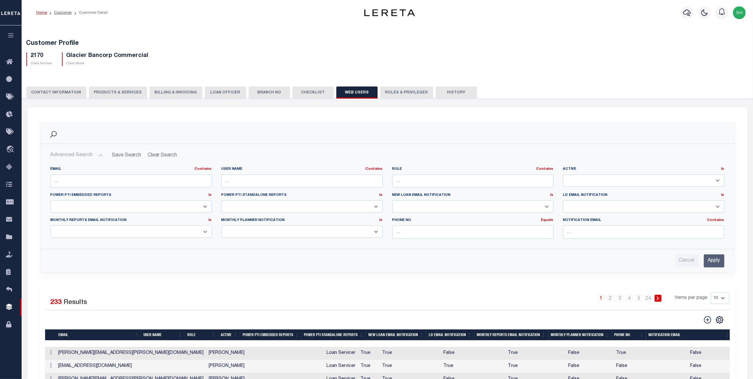
click at [62, 92] on button "CONTACT INFORMATION" at bounding box center [56, 92] width 60 height 12
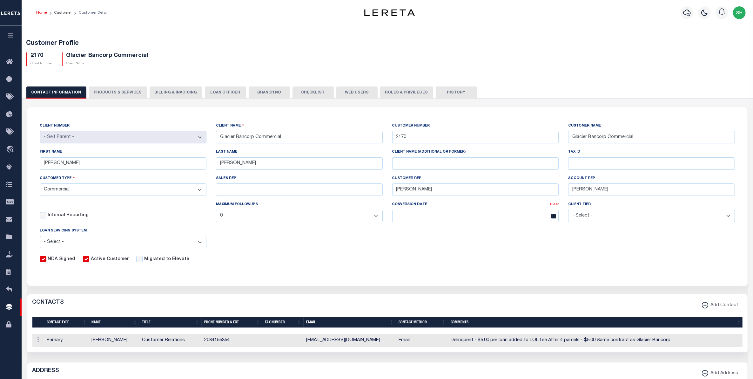
click at [207, 91] on button "LOAN OFFICER" at bounding box center [225, 92] width 41 height 12
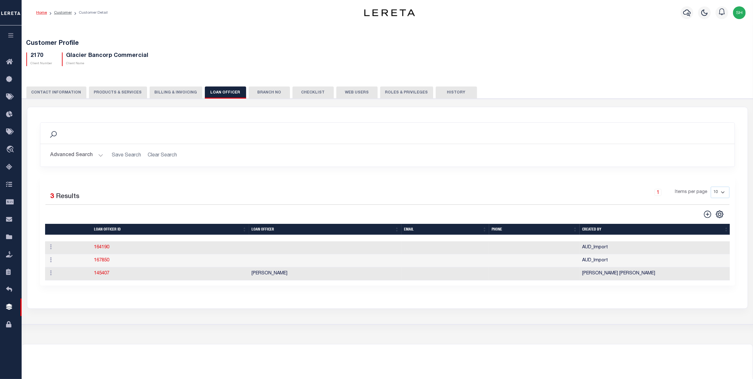
click at [353, 92] on button "Web Users" at bounding box center [356, 92] width 41 height 12
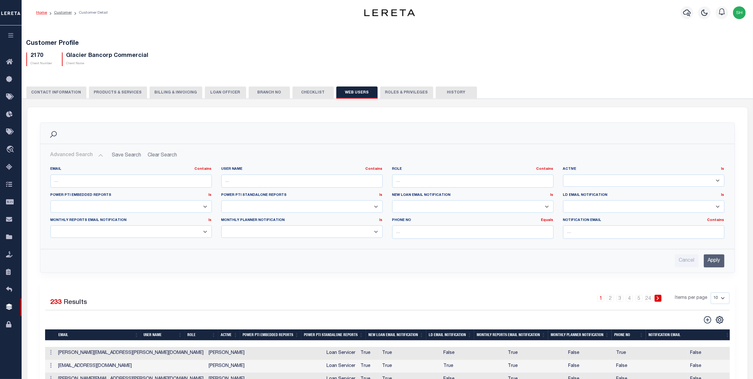
click at [369, 285] on div "Selected 233 Results 1 2 3 4 5 … 24 Items per page 10 25 50 100" at bounding box center [387, 382] width 695 height 200
click at [193, 39] on div "Customer Profile 2170 Client Number Glacier Bancorp Commercial Client Name" at bounding box center [388, 51] width 738 height 39
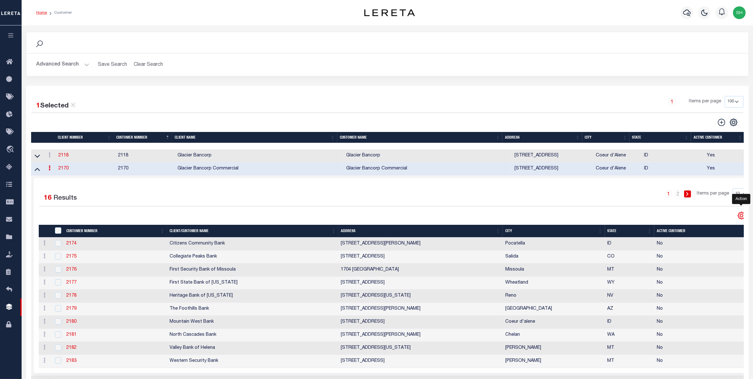
click at [741, 217] on icon "" at bounding box center [741, 215] width 3 height 3
click at [479, 105] on div "1 Items per page 100 200 400" at bounding box center [478, 104] width 532 height 17
click at [64, 171] on link "2170" at bounding box center [63, 168] width 10 height 4
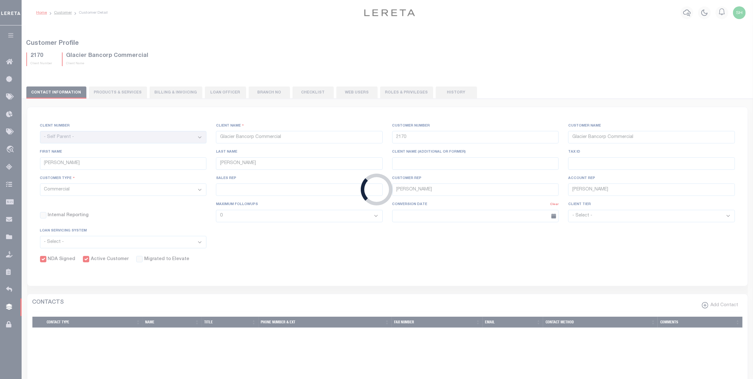
select select "2170"
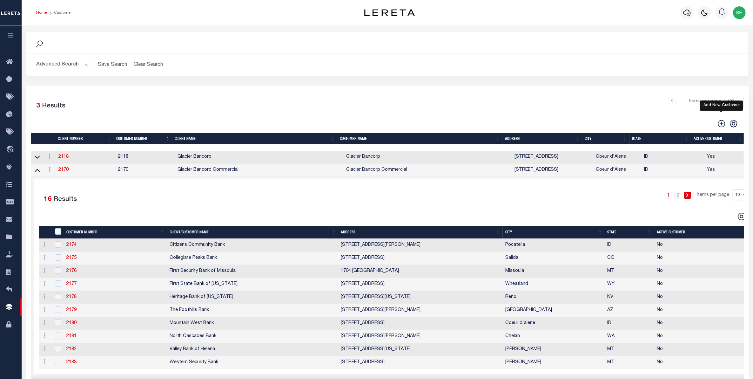
click at [722, 126] on icon at bounding box center [722, 123] width 8 height 8
type input "0"
select select
checkbox input "false"
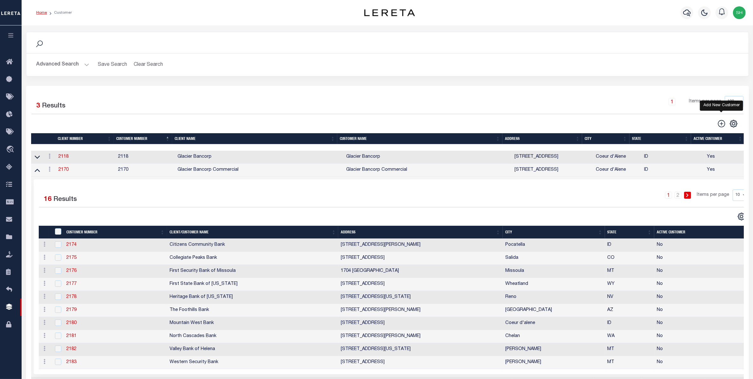
checkbox input "false"
click at [65, 170] on link "2170" at bounding box center [63, 169] width 10 height 4
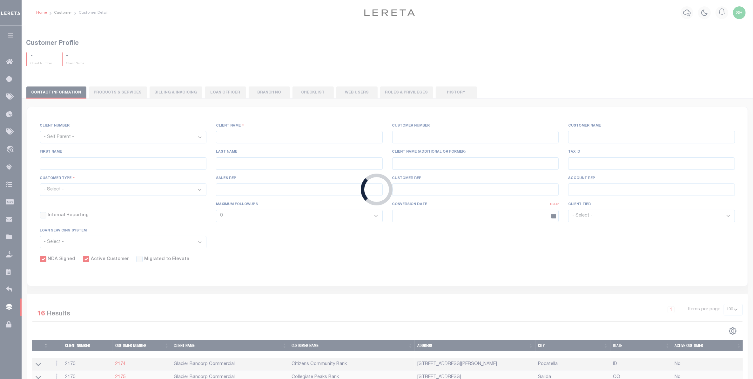
select select "2170"
type input "Glacier Bancorp Commercial"
type input "2170"
type input "Glacier Bancorp Commercial"
type input "Becky"
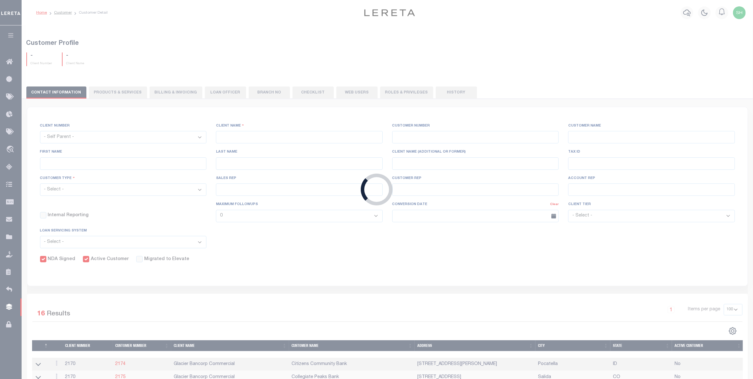
type input "Mathson"
select select "Commercial"
type input "Barbara Kendrick"
type input "Debbie Vecellio"
checkbox input "true"
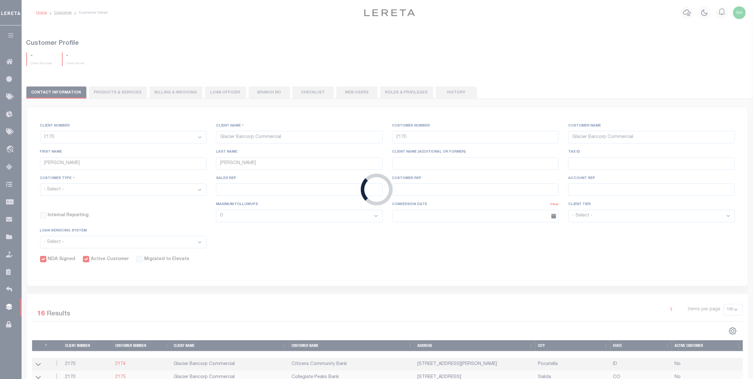
checkbox input "true"
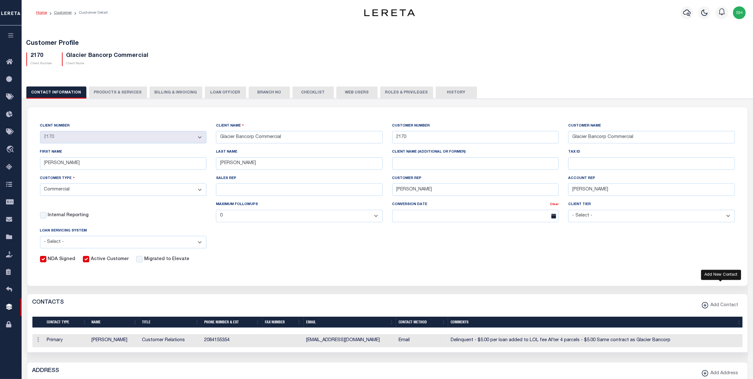
click at [707, 305] on icon "button" at bounding box center [705, 305] width 3 height 1
select select
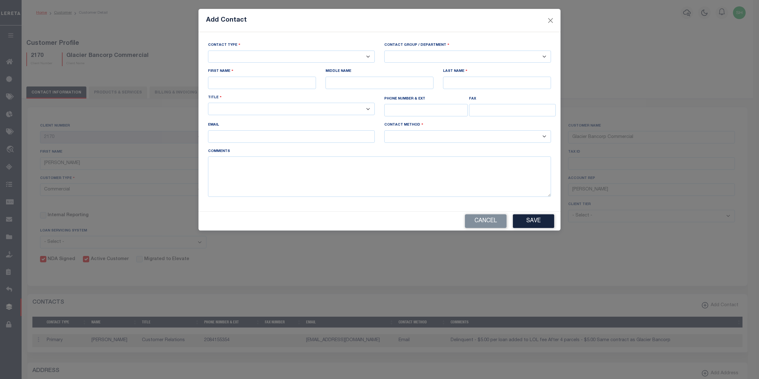
click at [546, 19] on div "Add Contact" at bounding box center [380, 20] width 362 height 23
click at [549, 18] on button "Close" at bounding box center [551, 20] width 8 height 8
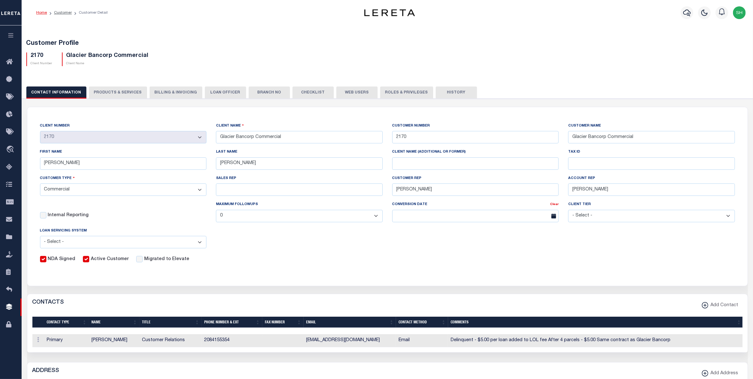
click at [344, 91] on button "Web Users" at bounding box center [356, 92] width 41 height 12
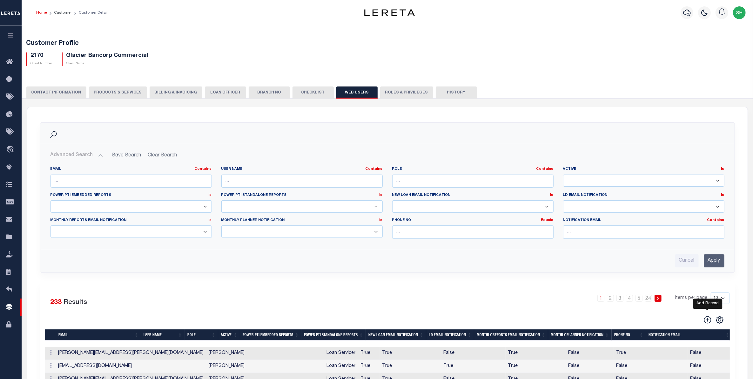
click at [711, 320] on icon "" at bounding box center [708, 319] width 8 height 8
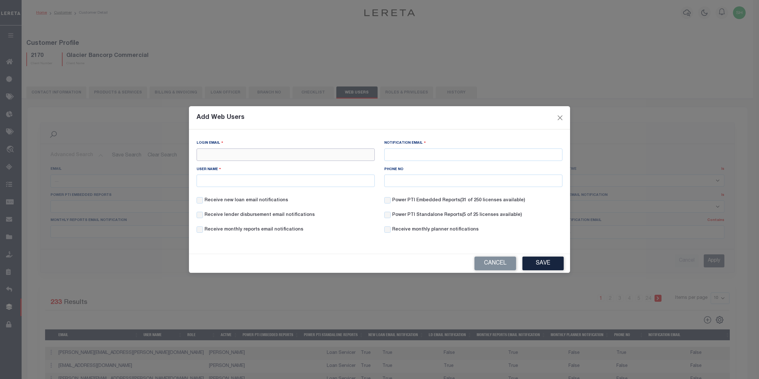
paste input "slaurence@glacierbank.com"
type input "slaurence@glacierbank.com"
paste input "slaurence@glacierbank.com"
type input "slaurence@glacierbank.com"
paste input "Sam Laurence"
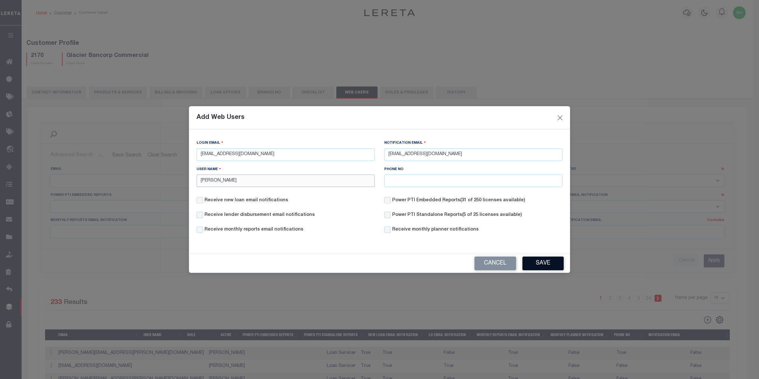
type input "Sam Laurence"
click at [535, 267] on button "Save" at bounding box center [543, 263] width 41 height 14
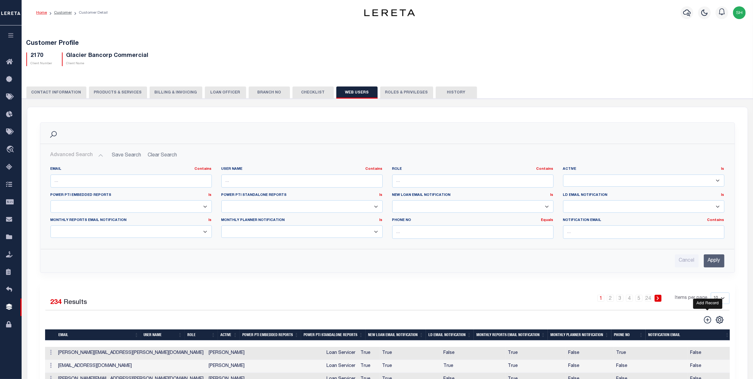
click at [709, 322] on icon "" at bounding box center [708, 319] width 8 height 8
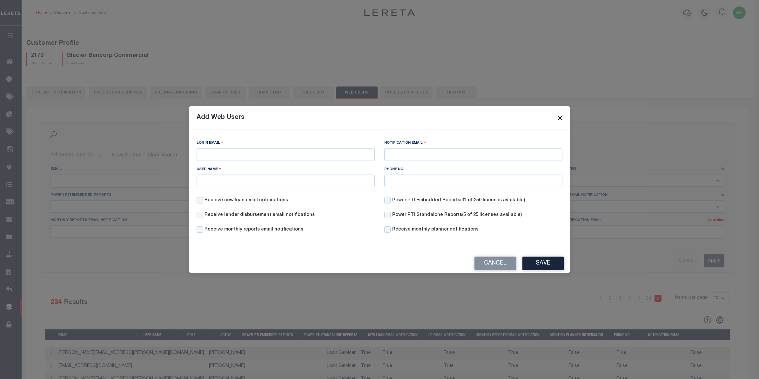
click at [562, 118] on button "Close" at bounding box center [560, 117] width 8 height 8
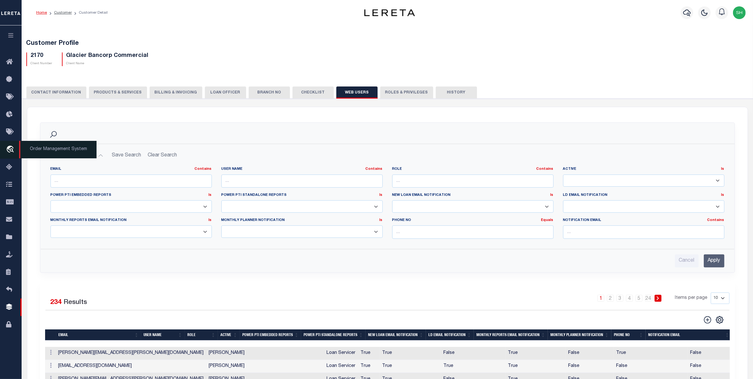
click at [12, 153] on icon "travel_explore" at bounding box center [11, 150] width 10 height 8
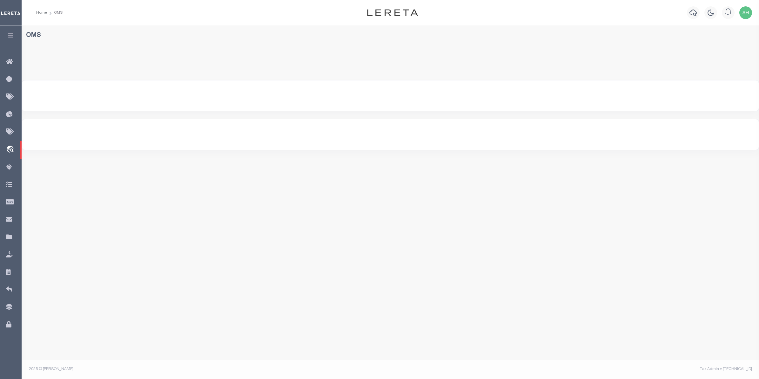
select select "200"
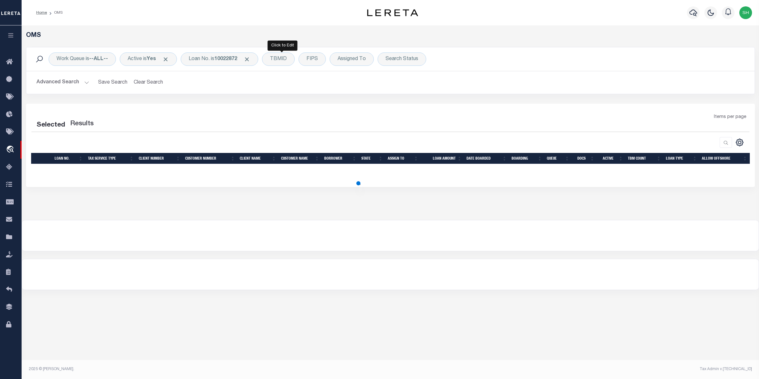
select select "200"
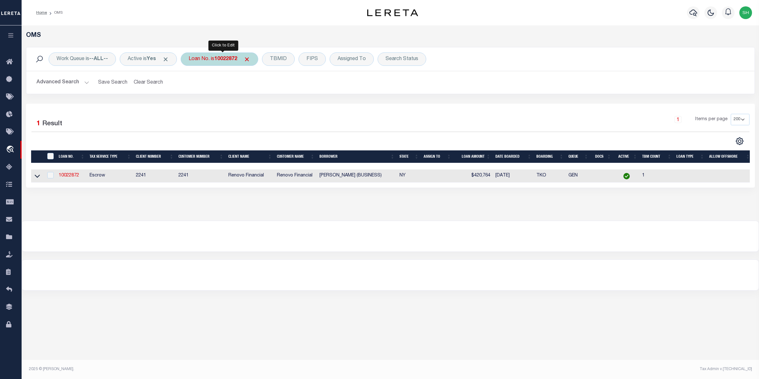
click at [216, 61] on div "Loan No. is 10022872" at bounding box center [220, 58] width 78 height 13
type input "90008517"
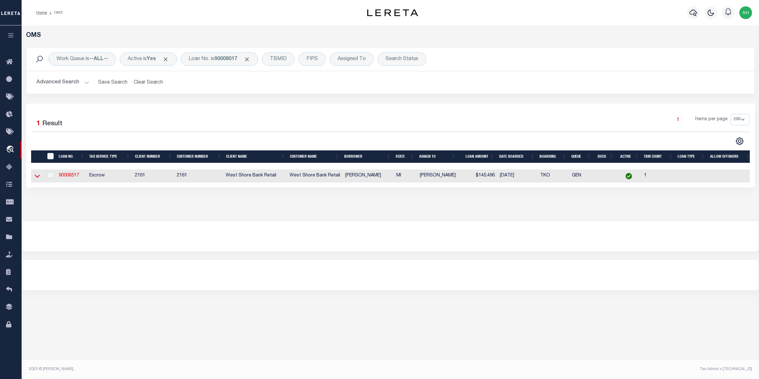
click at [37, 177] on icon at bounding box center [37, 176] width 5 height 7
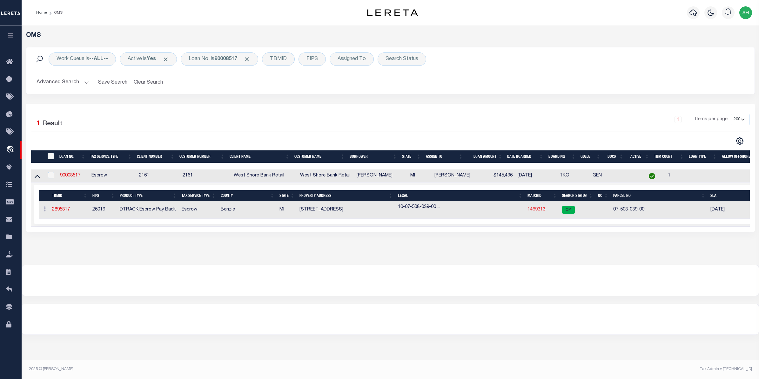
click at [538, 211] on link "1469313" at bounding box center [537, 209] width 18 height 4
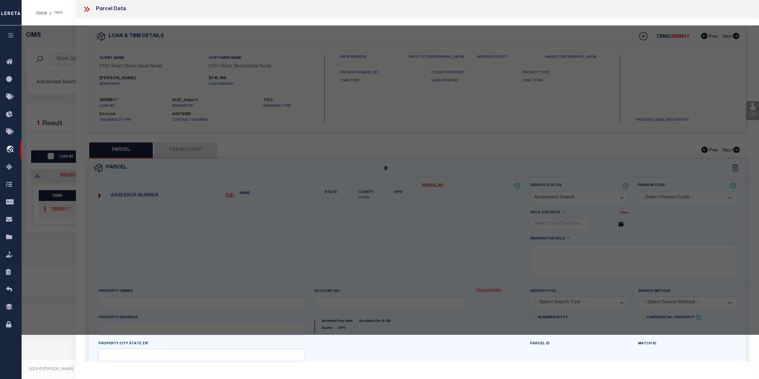
checkbox input "false"
select select "CP"
type input "GIBSON, ELLEN"
select select
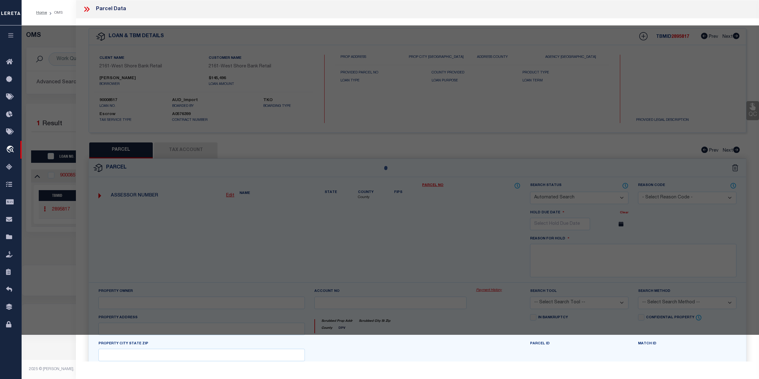
type input "11208 MAIN STREET"
checkbox input "false"
type input "HONOR MI 49640"
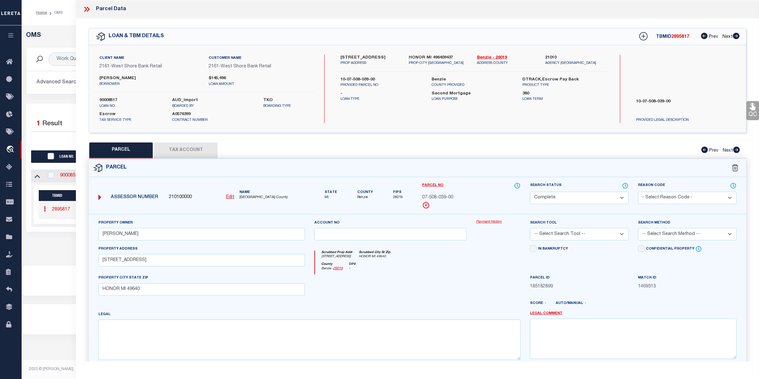
click at [488, 223] on link "Payment History" at bounding box center [498, 221] width 44 height 5
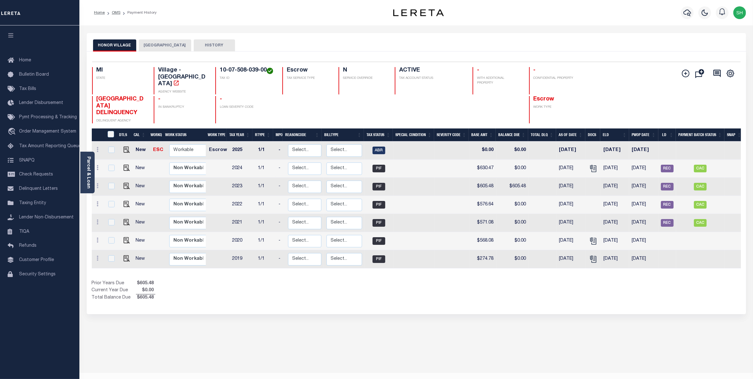
click at [171, 44] on button "[GEOGRAPHIC_DATA]" at bounding box center [165, 45] width 52 height 12
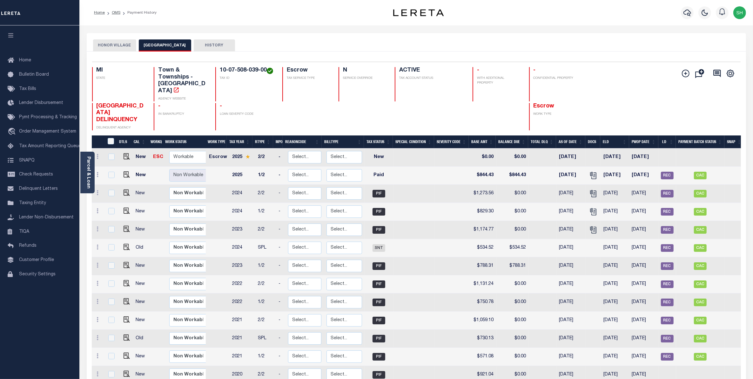
click at [124, 39] on div "HONOR VILLAGE HOMESTEAD TOWNSHIP HISTORY" at bounding box center [417, 42] width 660 height 18
click at [121, 42] on button "HONOR VILLAGE" at bounding box center [114, 45] width 43 height 12
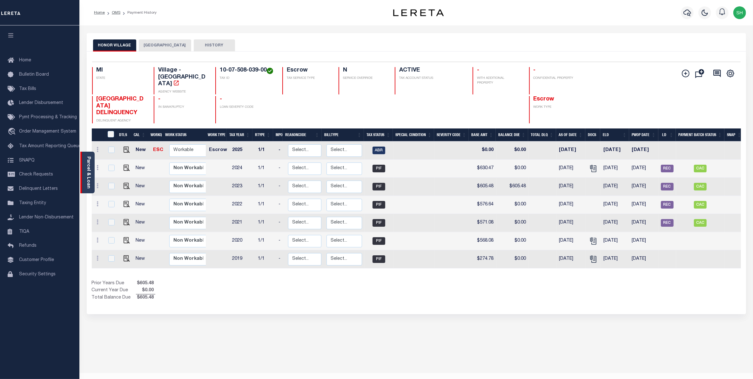
click at [91, 170] on link "Parcel & Loan" at bounding box center [88, 172] width 4 height 32
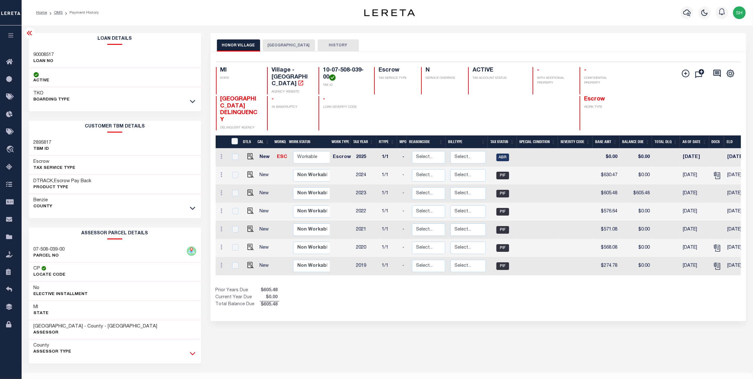
click at [191, 353] on icon at bounding box center [192, 353] width 5 height 7
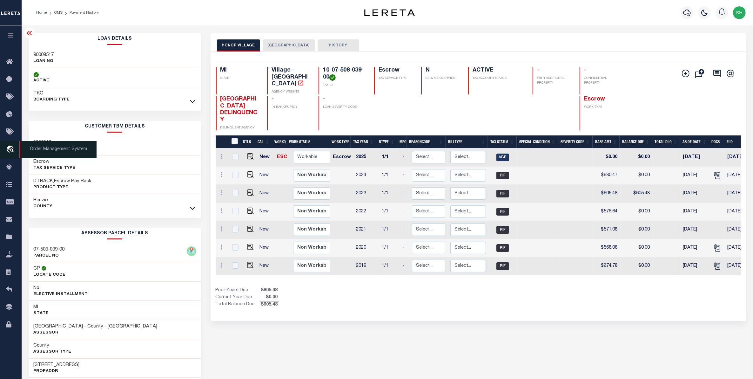
click at [10, 151] on icon "travel_explore" at bounding box center [11, 150] width 10 height 8
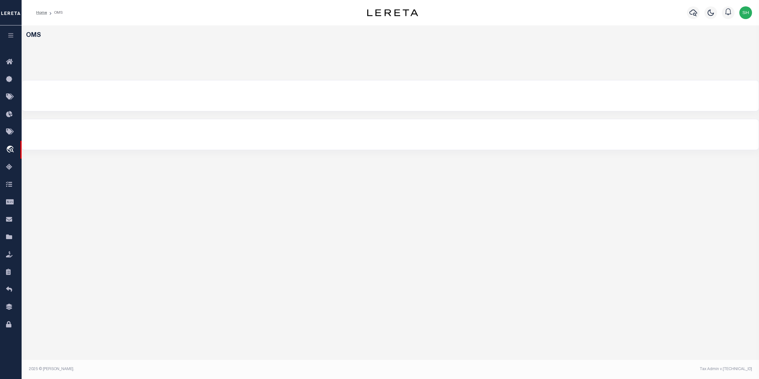
select select "200"
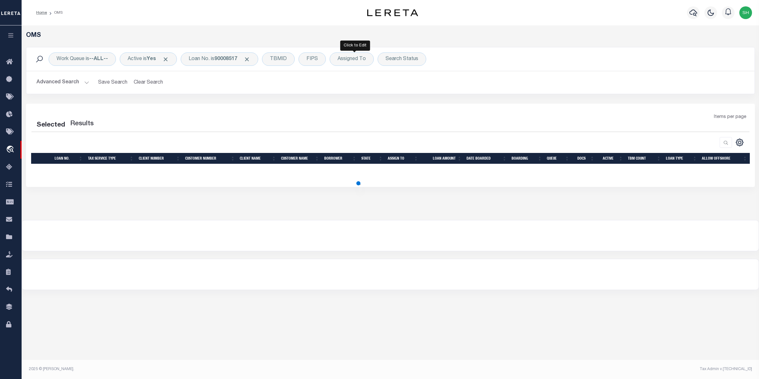
select select "200"
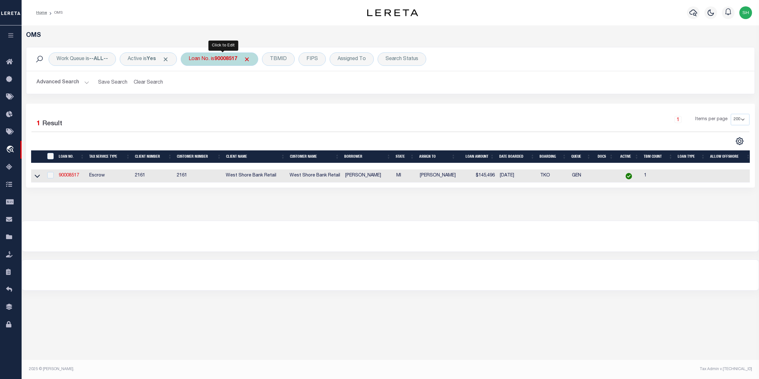
click at [230, 60] on b "90008517" at bounding box center [225, 59] width 23 height 5
type input "1682211"
click at [271, 107] on input "Apply" at bounding box center [273, 104] width 19 height 10
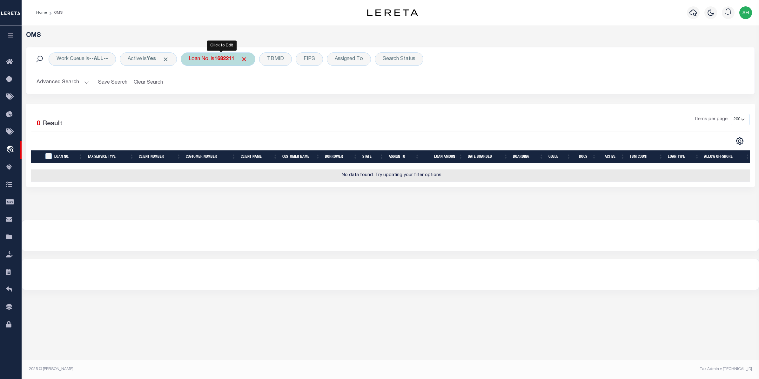
click at [226, 63] on div "Loan No. is 1682211" at bounding box center [218, 58] width 75 height 13
type input "1682211"
